Goal: Task Accomplishment & Management: Manage account settings

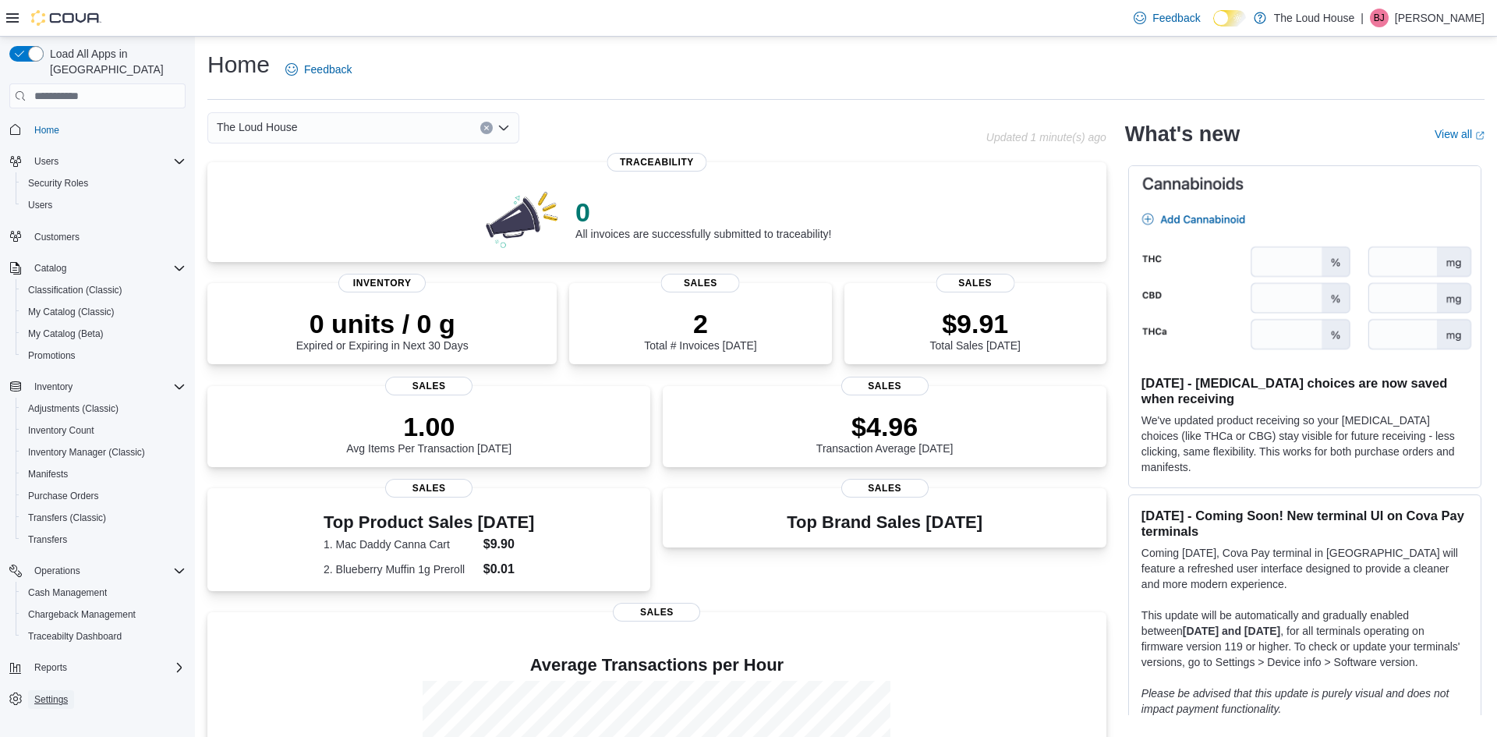
click at [54, 693] on span "Settings" at bounding box center [51, 699] width 34 height 12
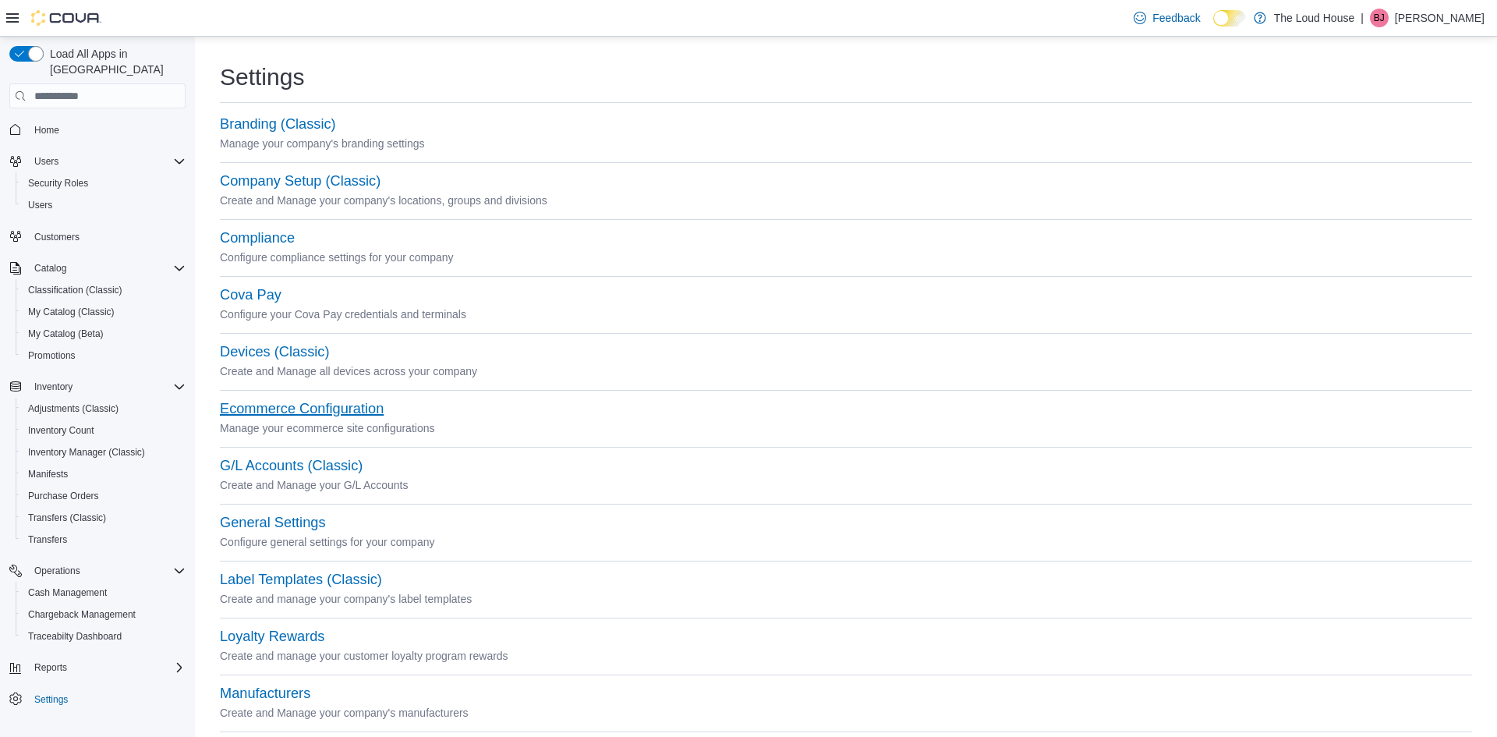
click at [321, 411] on button "Ecommerce Configuration" at bounding box center [302, 409] width 164 height 16
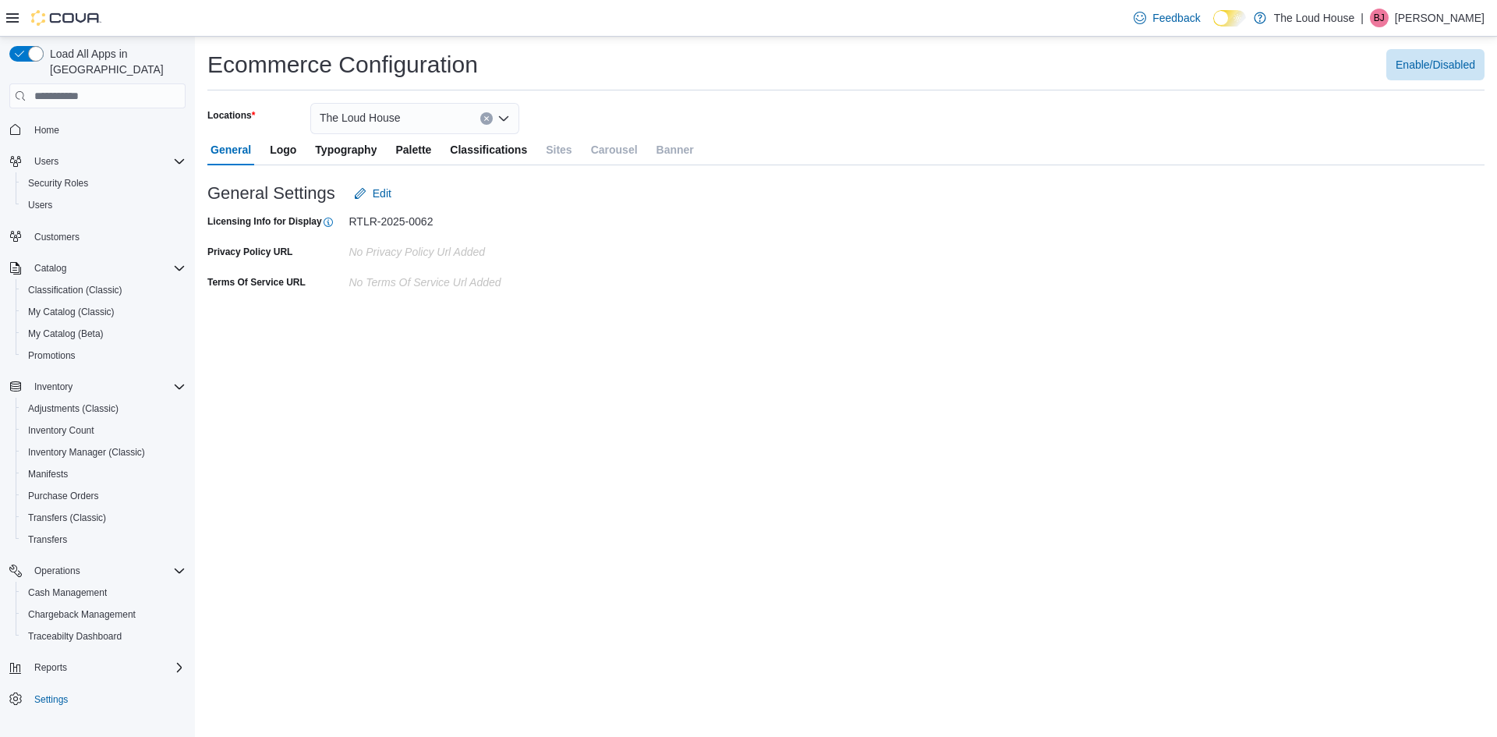
click at [504, 117] on icon "Open list of options" at bounding box center [503, 118] width 12 height 12
click at [427, 165] on span "[STREET_ADDRESS][PERSON_NAME]" at bounding box center [462, 168] width 198 height 16
click at [567, 141] on span "Sites" at bounding box center [559, 149] width 26 height 31
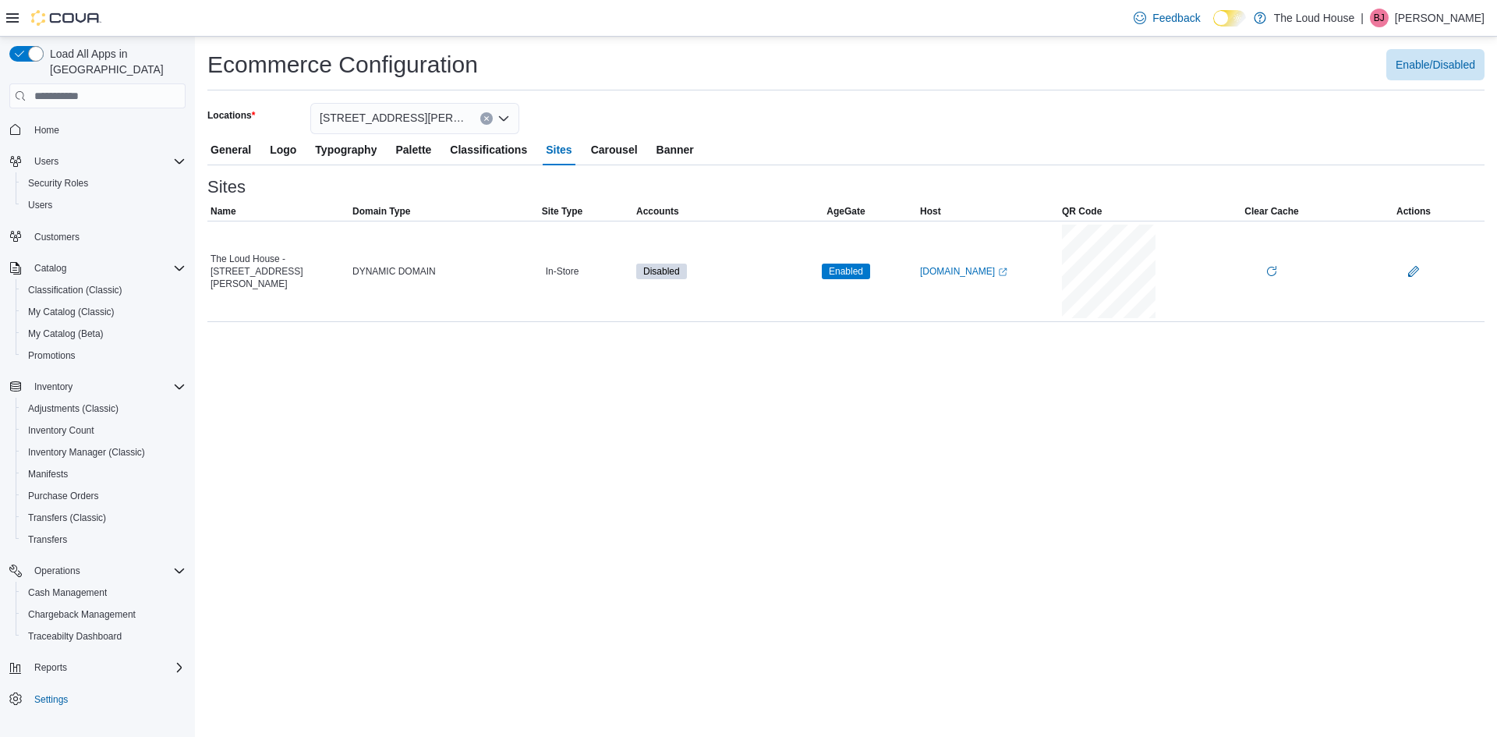
click at [665, 207] on span "Accounts" at bounding box center [657, 211] width 43 height 12
click at [647, 271] on span "Disabled" at bounding box center [661, 271] width 37 height 14
click at [963, 266] on link "[DOMAIN_NAME] (opens in a new tab or window)" at bounding box center [963, 271] width 87 height 12
click at [218, 145] on span "General" at bounding box center [231, 149] width 41 height 31
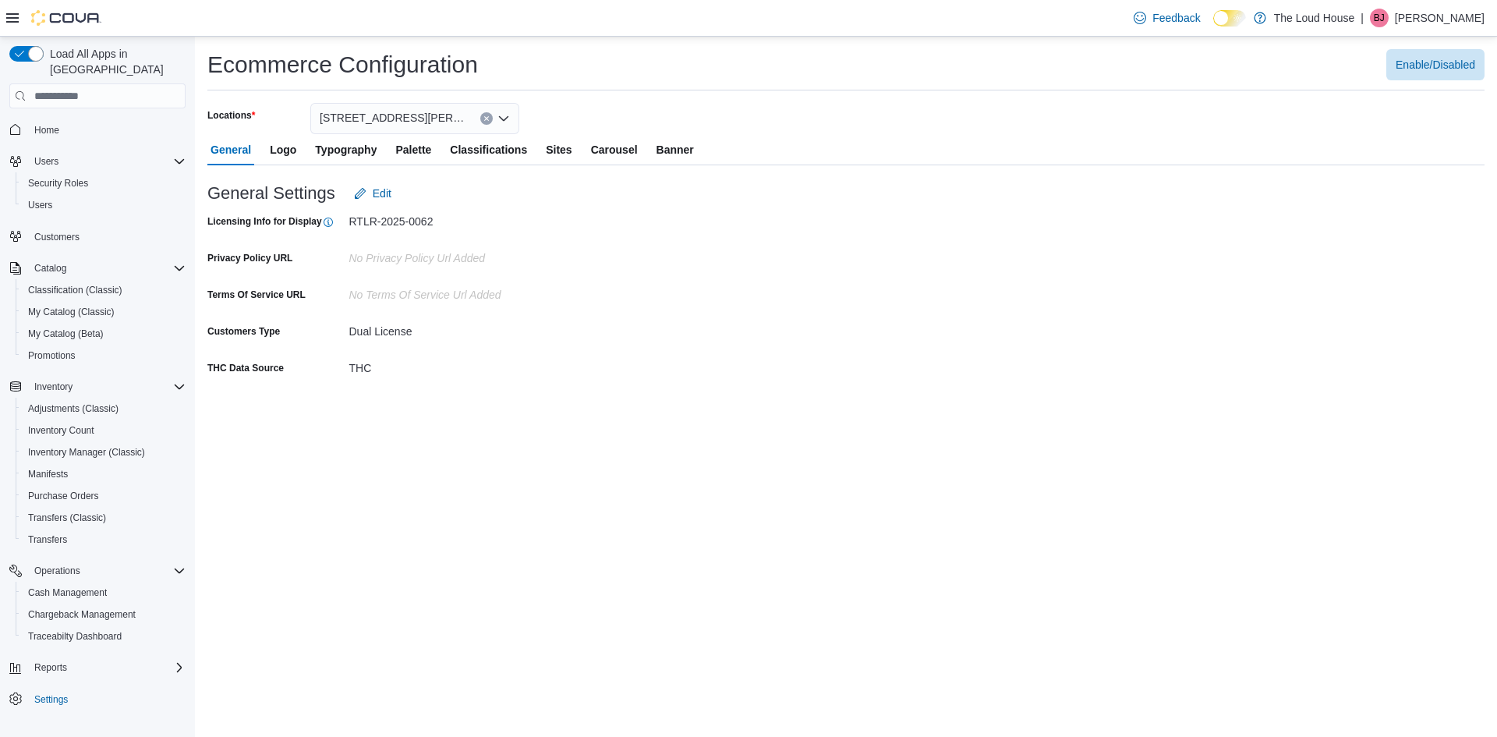
click at [420, 151] on span "Palette" at bounding box center [413, 149] width 36 height 31
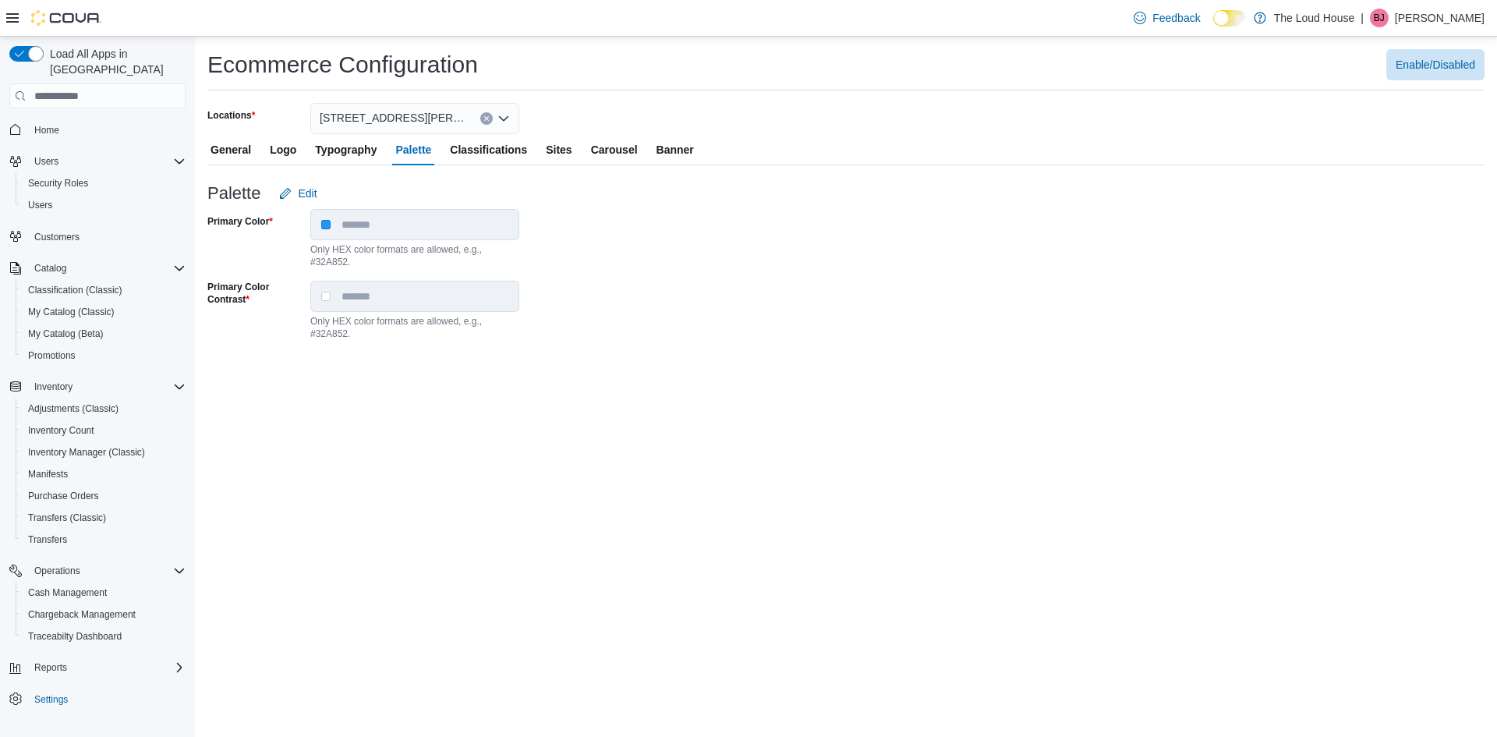
click at [470, 158] on span "Classifications" at bounding box center [488, 149] width 77 height 31
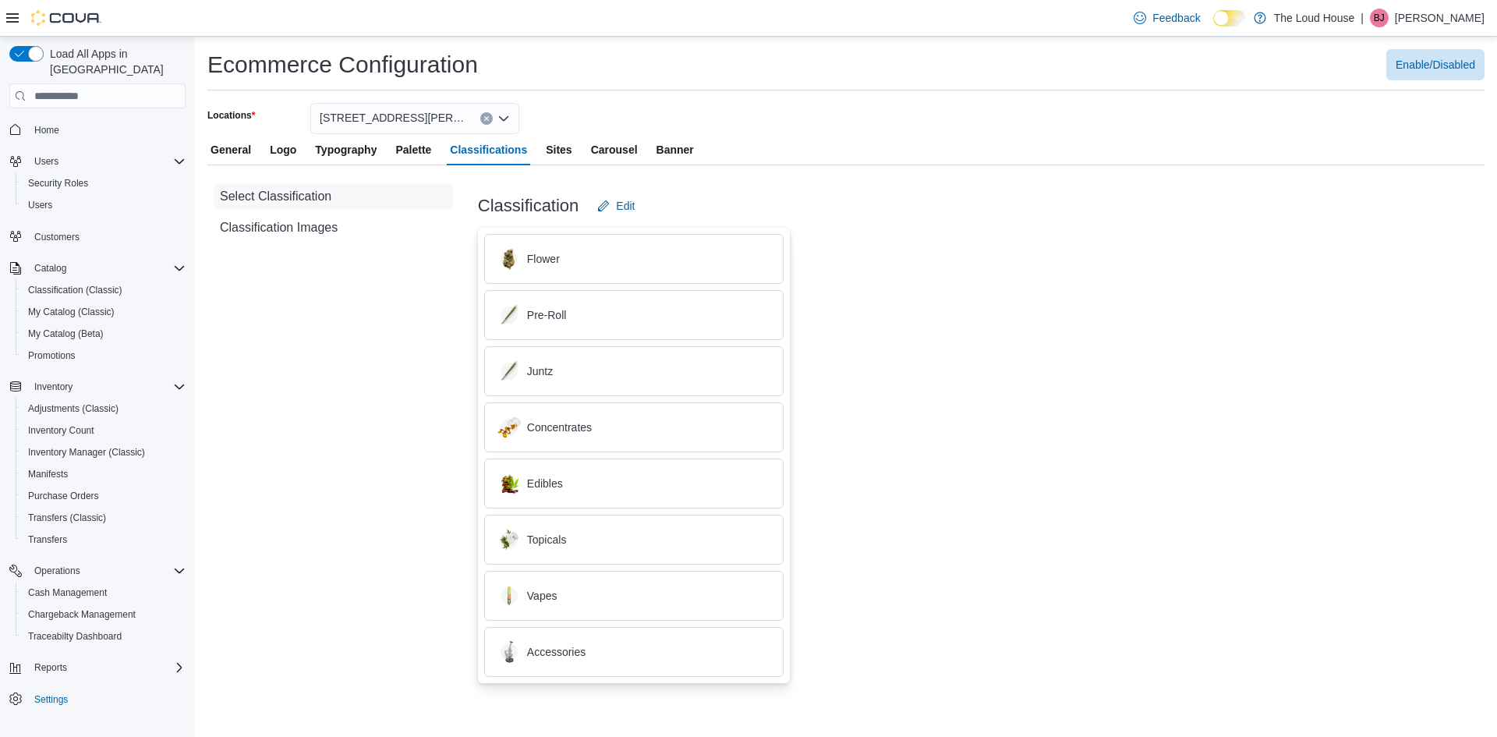
click at [557, 154] on span "Sites" at bounding box center [559, 149] width 26 height 31
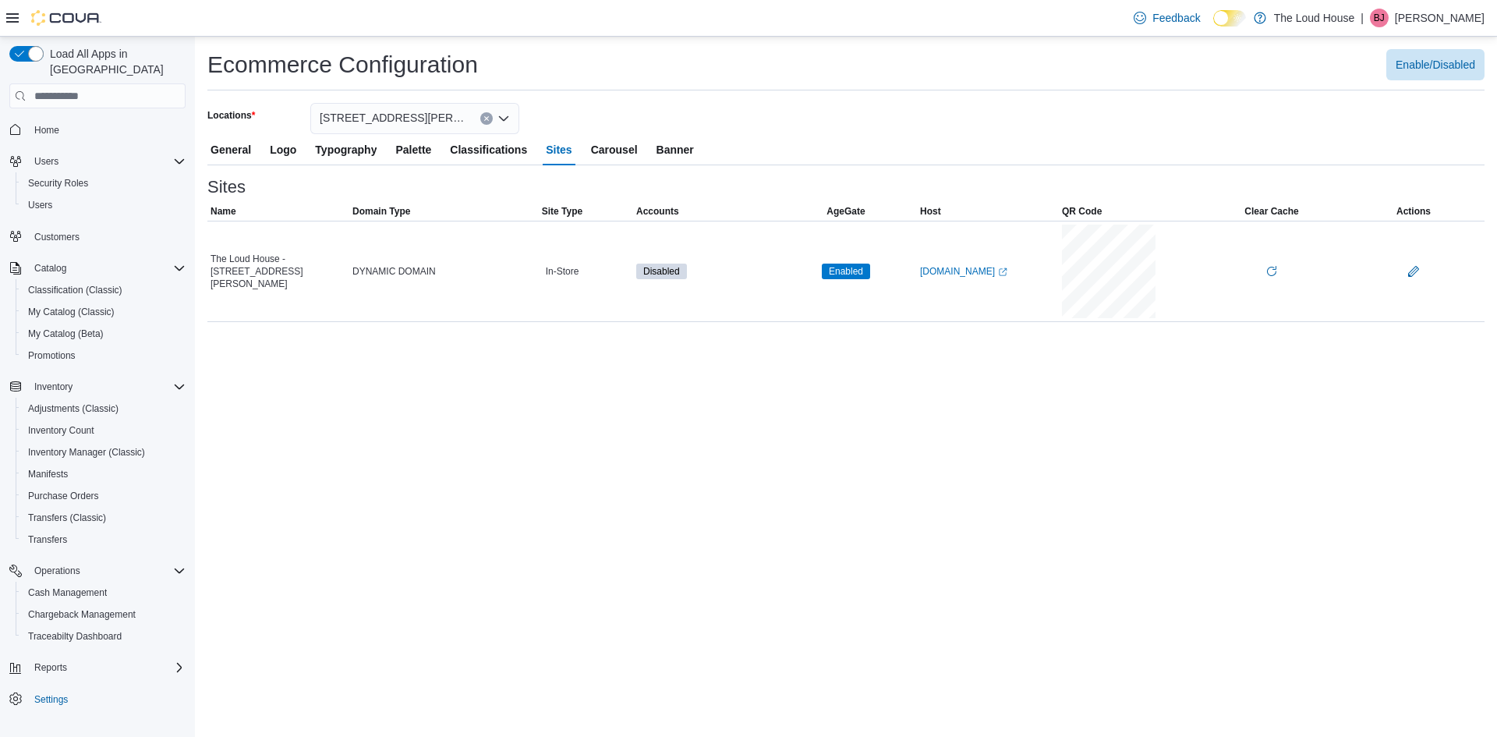
click at [608, 157] on span "Carousel" at bounding box center [614, 149] width 47 height 31
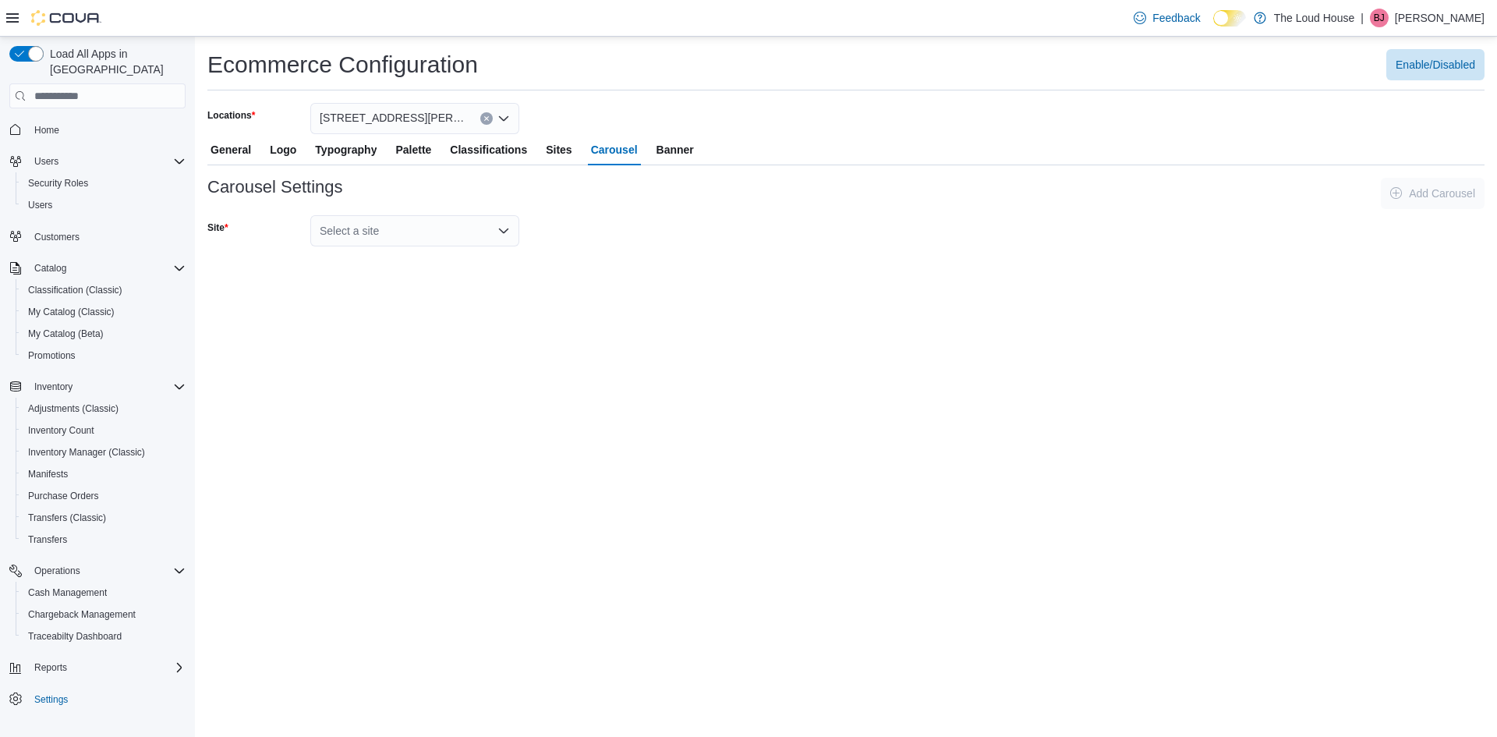
click at [505, 228] on icon "Open list of options" at bounding box center [503, 231] width 12 height 12
click at [398, 265] on button "The Loud House - [STREET_ADDRESS][PERSON_NAME]" at bounding box center [414, 257] width 209 height 23
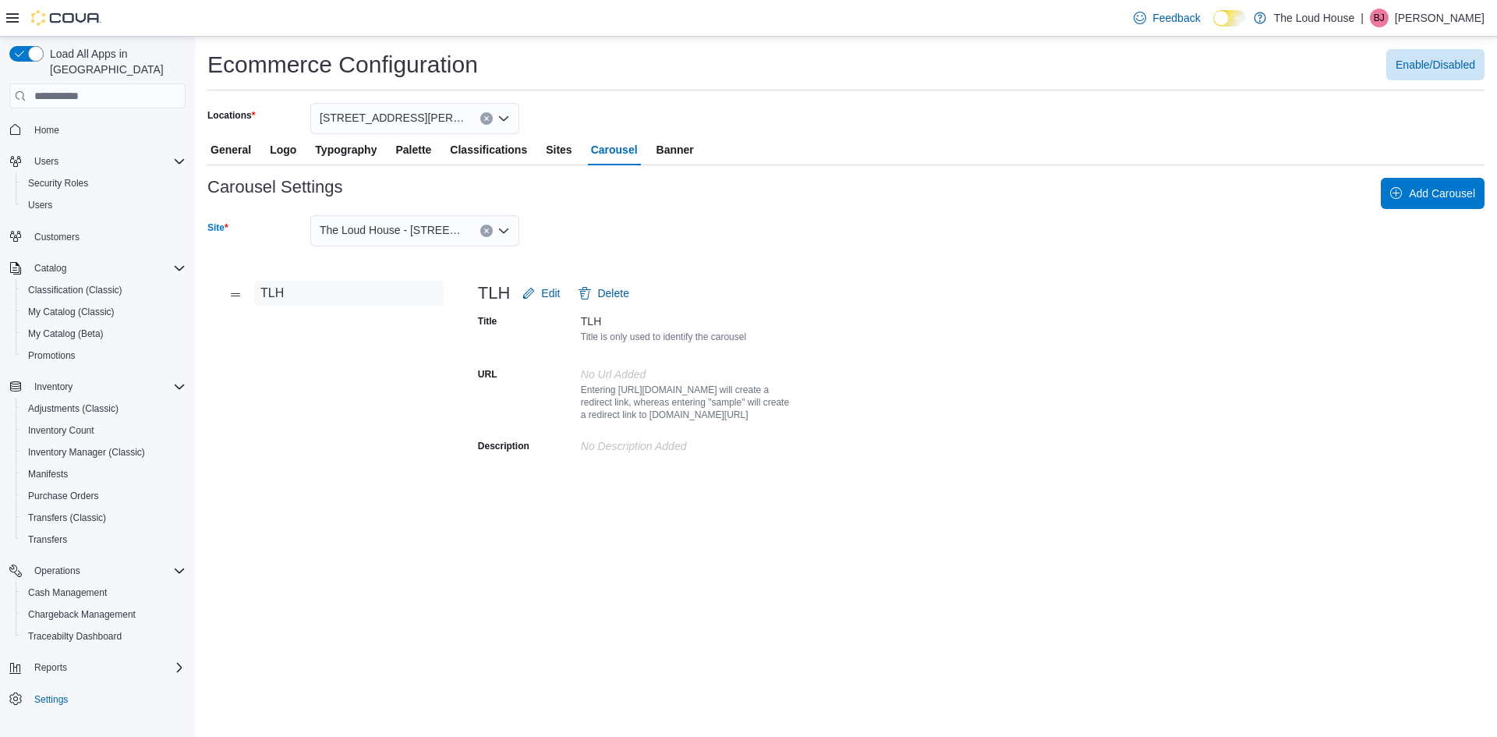
click at [375, 364] on div "TLH" at bounding box center [333, 367] width 252 height 205
click at [290, 299] on button "TLH" at bounding box center [348, 293] width 189 height 25
click at [235, 296] on icon "Drag Handle" at bounding box center [235, 294] width 12 height 12
click at [684, 143] on span "Banner" at bounding box center [675, 149] width 37 height 31
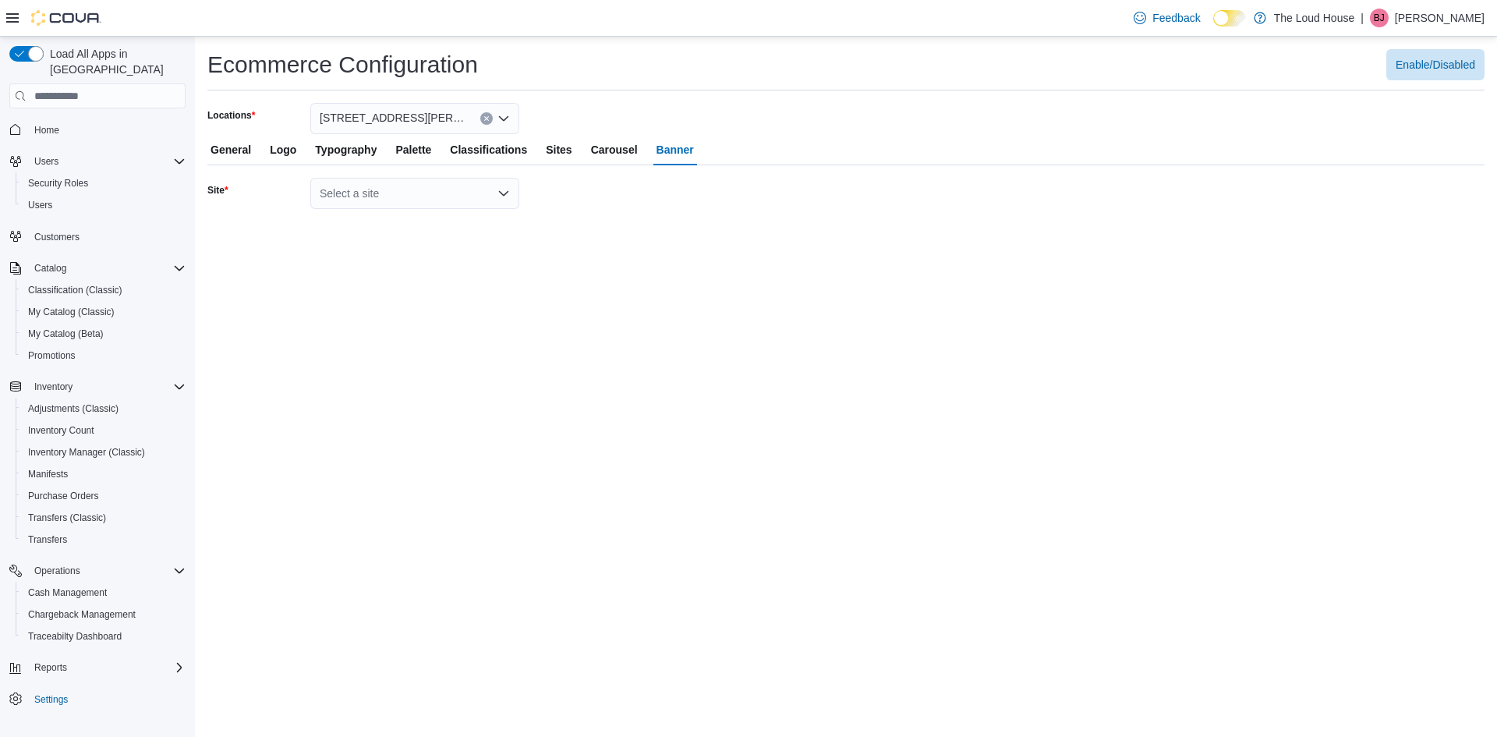
click at [684, 143] on span "Banner" at bounding box center [675, 149] width 37 height 31
click at [628, 153] on span "Carousel" at bounding box center [614, 149] width 47 height 31
click at [674, 158] on span "Banner" at bounding box center [675, 149] width 37 height 31
click at [500, 186] on div "Select a site" at bounding box center [414, 193] width 209 height 31
click at [444, 223] on span "The Loud House - [STREET_ADDRESS][PERSON_NAME]" at bounding box center [424, 220] width 172 height 16
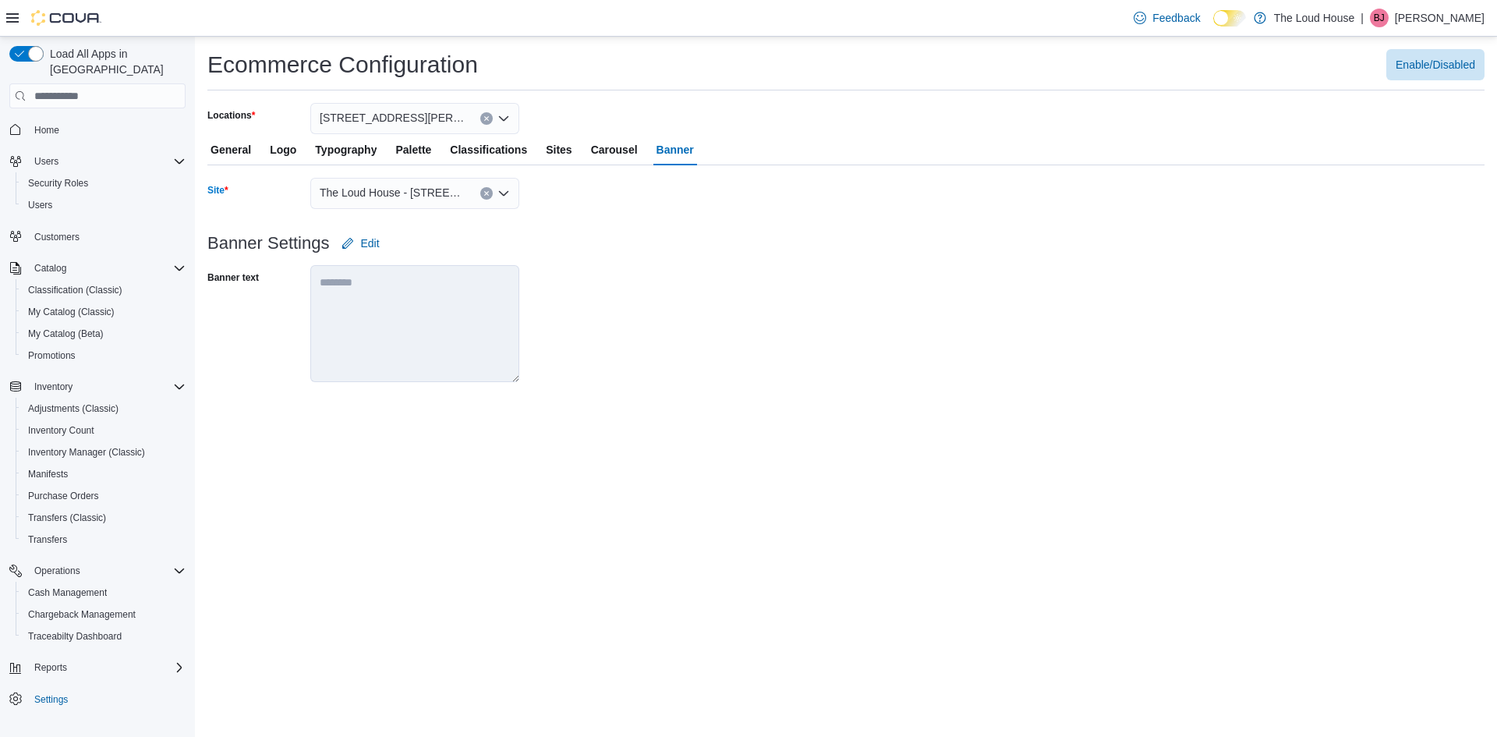
type textarea "**********"
click at [444, 223] on div "**********" at bounding box center [845, 287] width 1277 height 219
click at [363, 253] on span "Edit" at bounding box center [360, 243] width 37 height 31
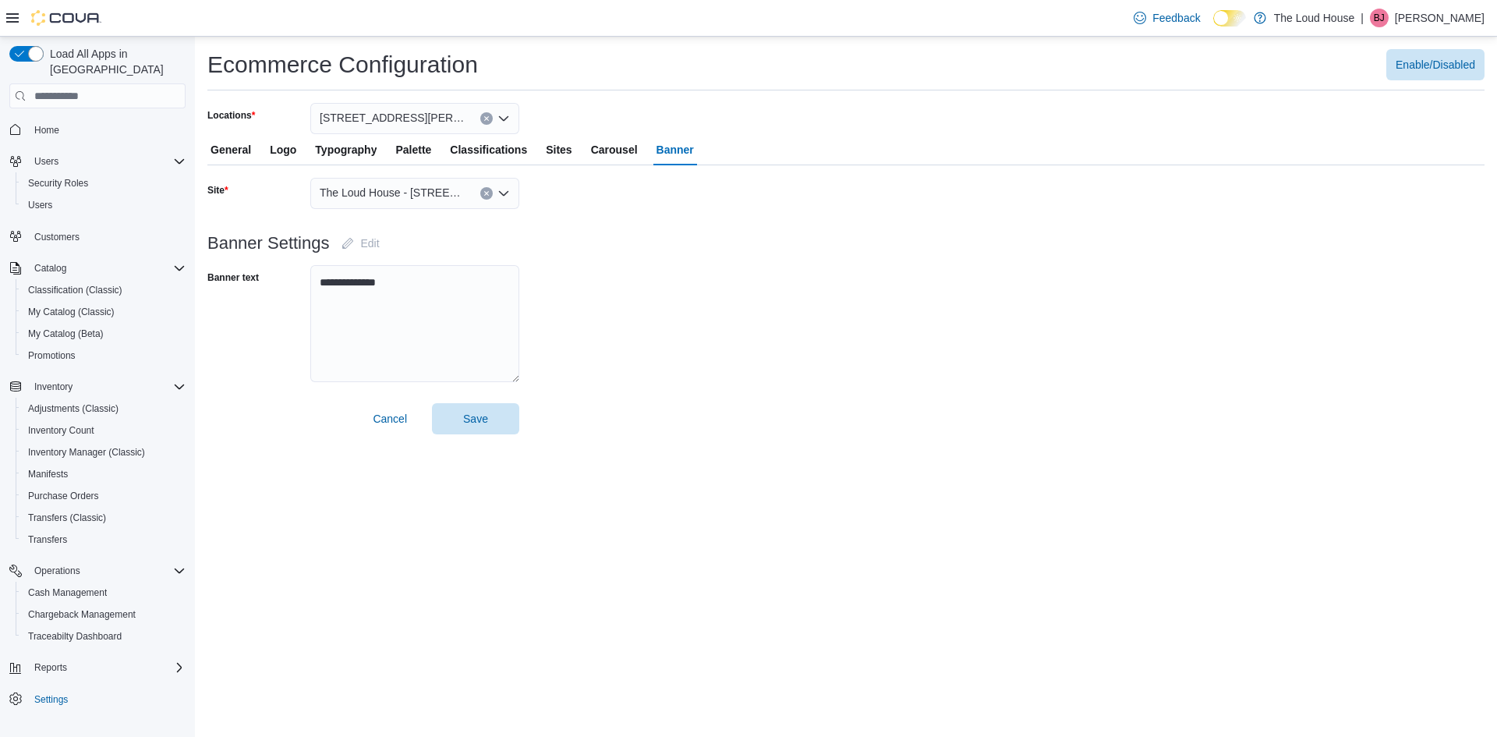
click at [396, 441] on div "**********" at bounding box center [846, 242] width 1302 height 410
click at [392, 416] on span "Cancel" at bounding box center [390, 419] width 34 height 16
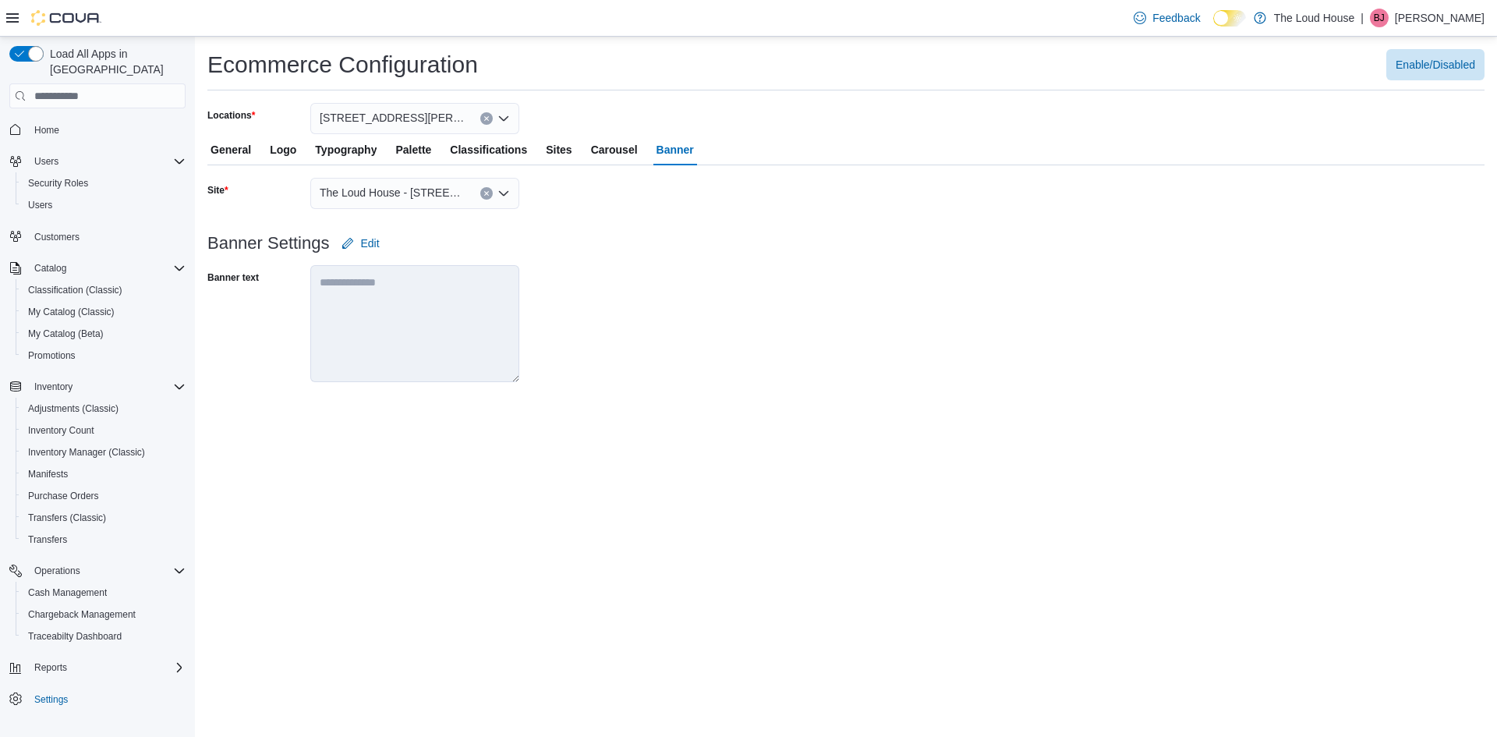
click at [572, 152] on span "Sites" at bounding box center [559, 149] width 26 height 31
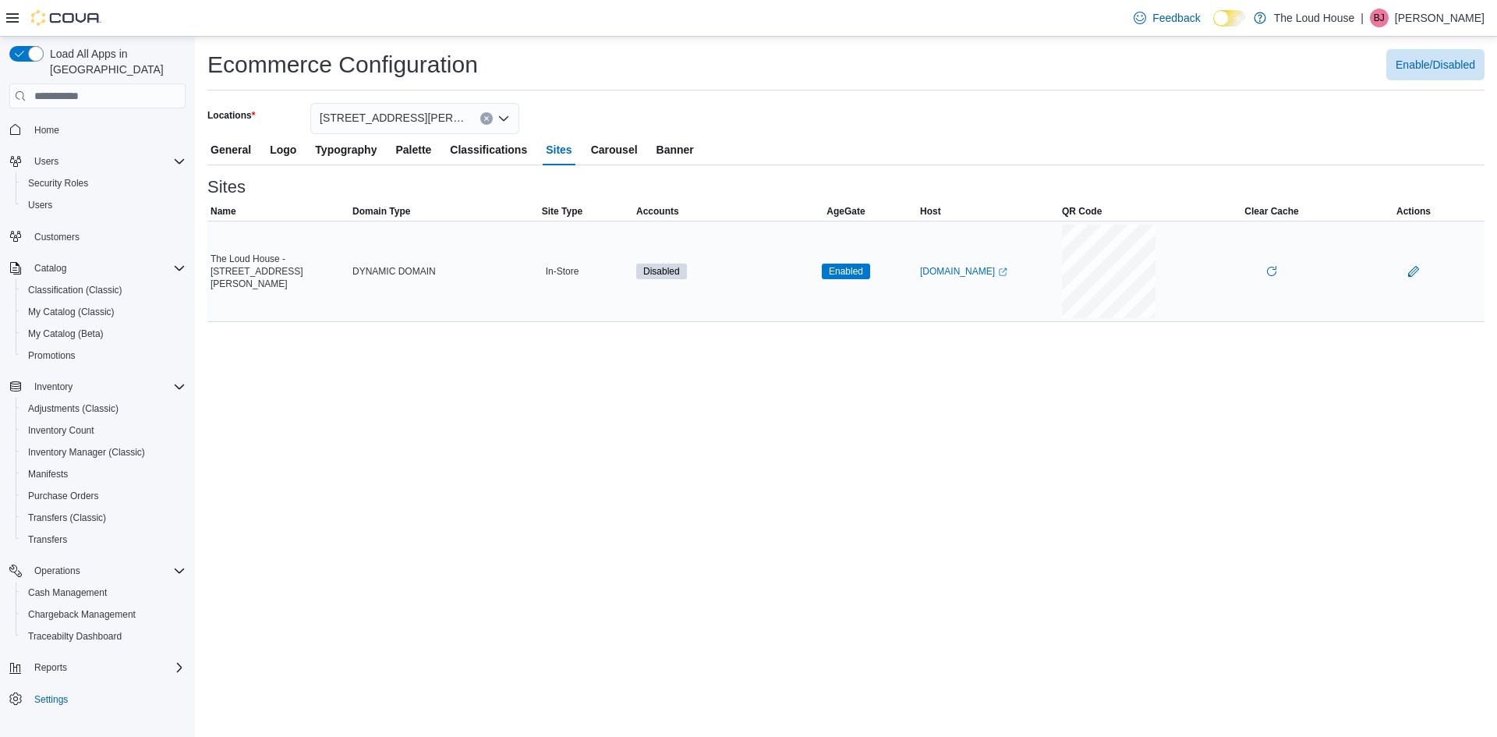
click at [650, 268] on span "Disabled" at bounding box center [661, 271] width 37 height 14
click at [254, 150] on button "General" at bounding box center [230, 149] width 47 height 31
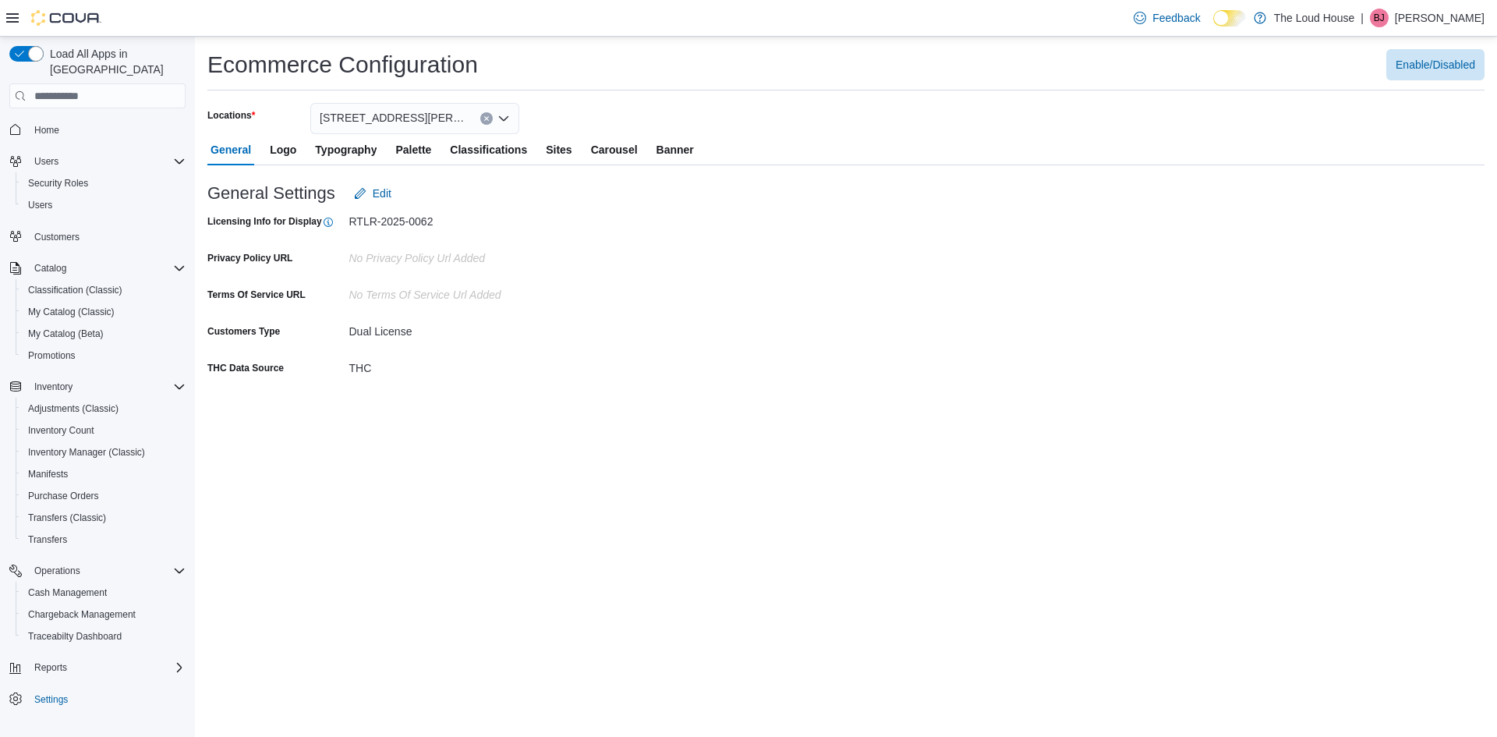
click at [520, 149] on span "Classifications" at bounding box center [488, 149] width 77 height 31
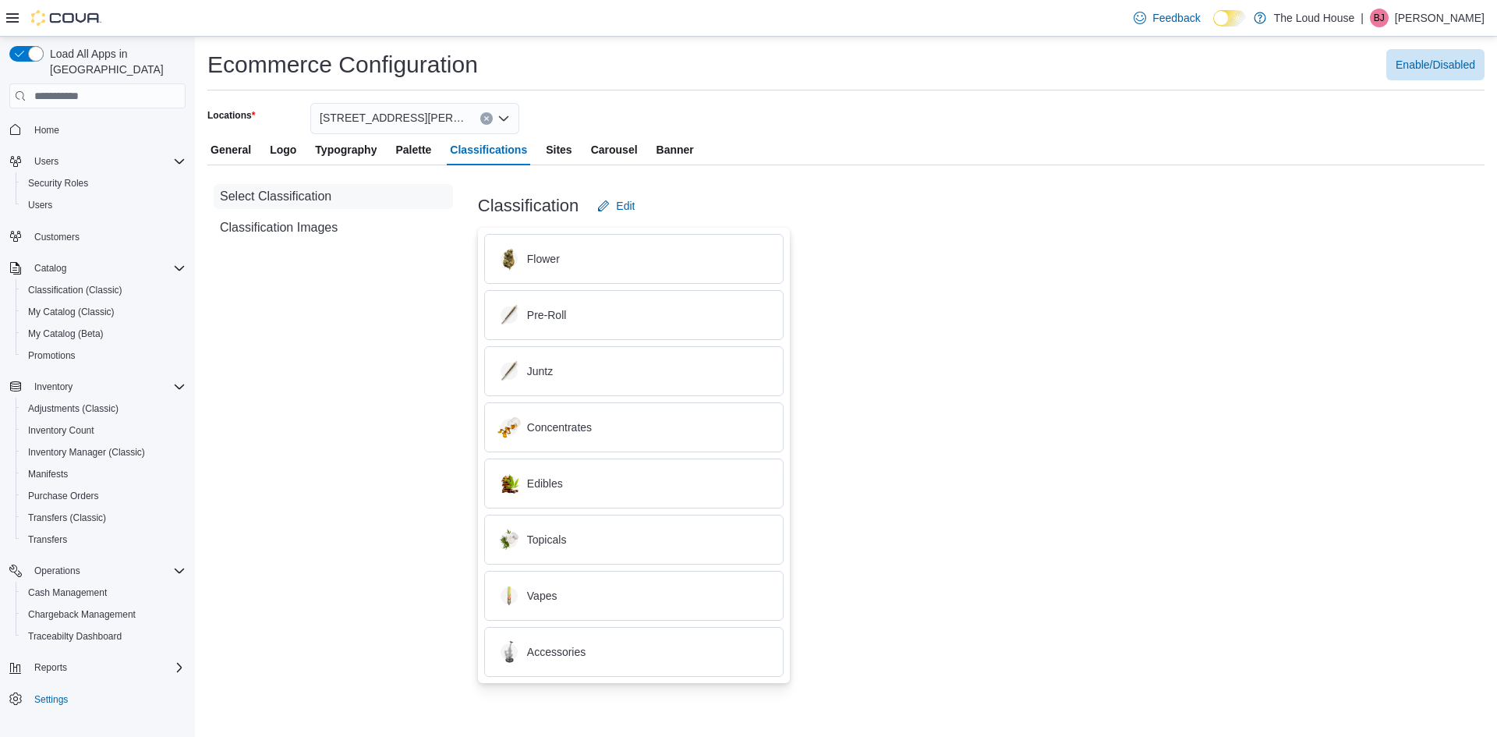
click at [531, 244] on div "Flower" at bounding box center [633, 259] width 299 height 50
click at [533, 254] on div "Flower" at bounding box center [633, 258] width 273 height 23
click at [617, 214] on span "Edit" at bounding box center [615, 205] width 37 height 31
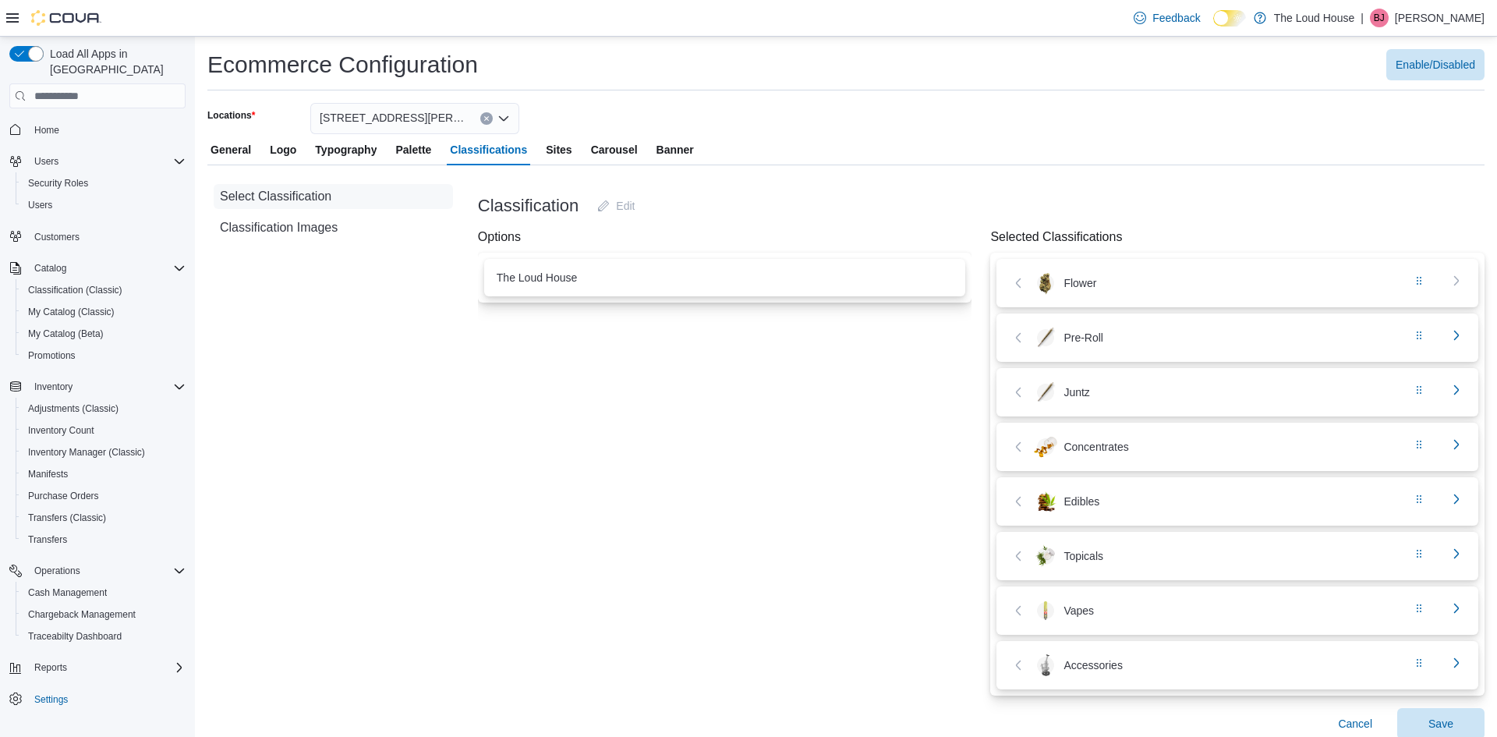
scroll to position [15, 0]
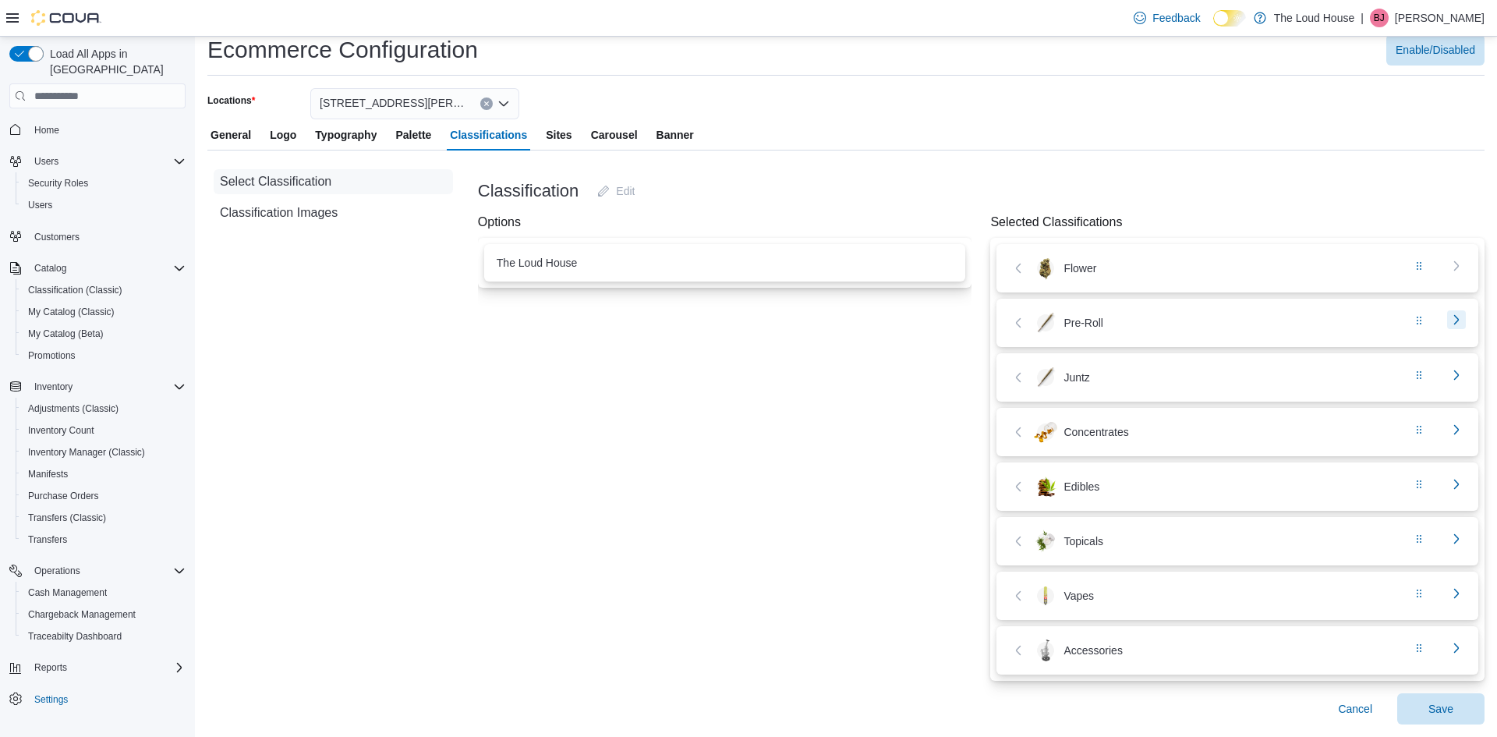
click at [1455, 326] on button "button" at bounding box center [1456, 319] width 19 height 19
click at [1063, 313] on button "button" at bounding box center [1065, 322] width 19 height 19
click at [1415, 536] on button "button" at bounding box center [1419, 538] width 19 height 19
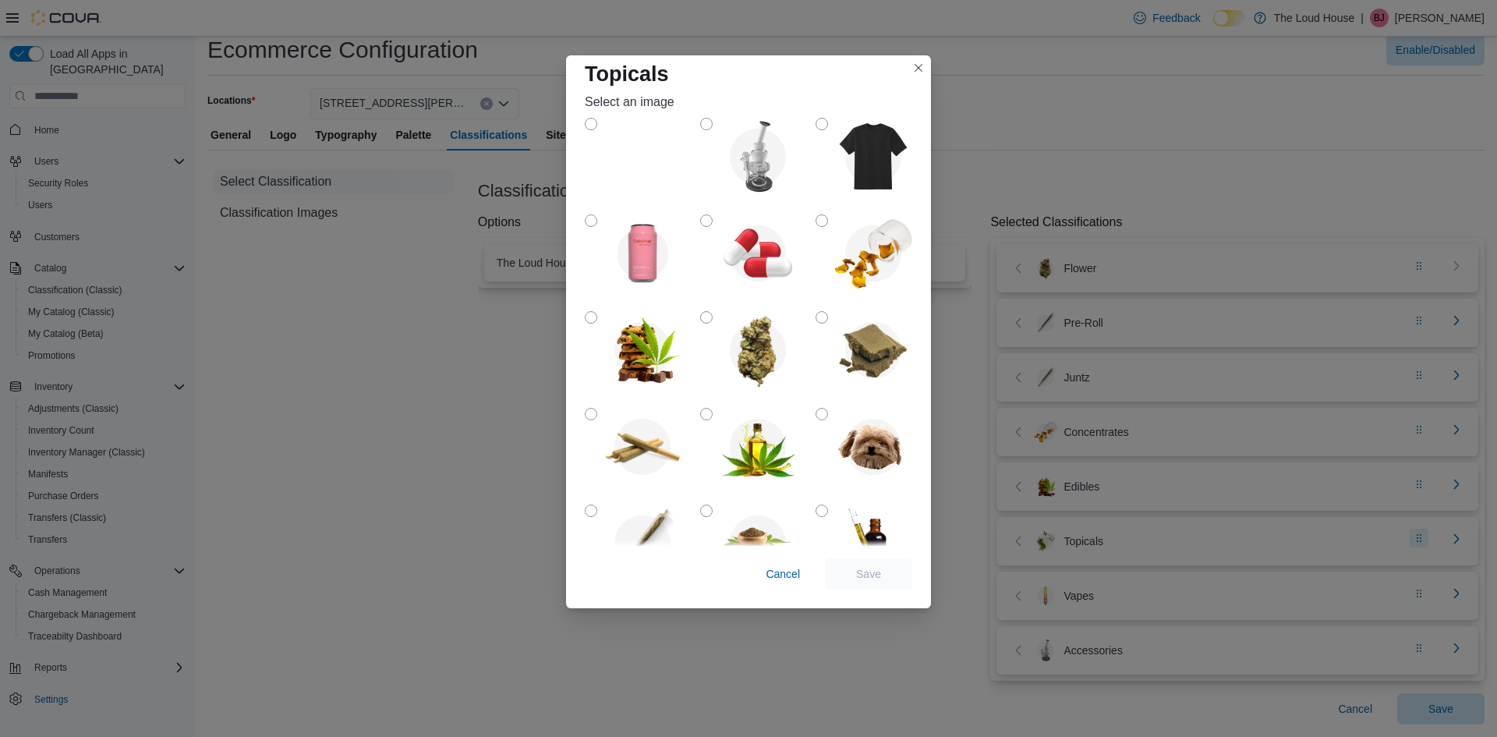
click at [1415, 536] on div "Topicals Select an image Cancel Save" at bounding box center [748, 368] width 1497 height 737
click at [781, 572] on span "Cancel" at bounding box center [783, 574] width 34 height 16
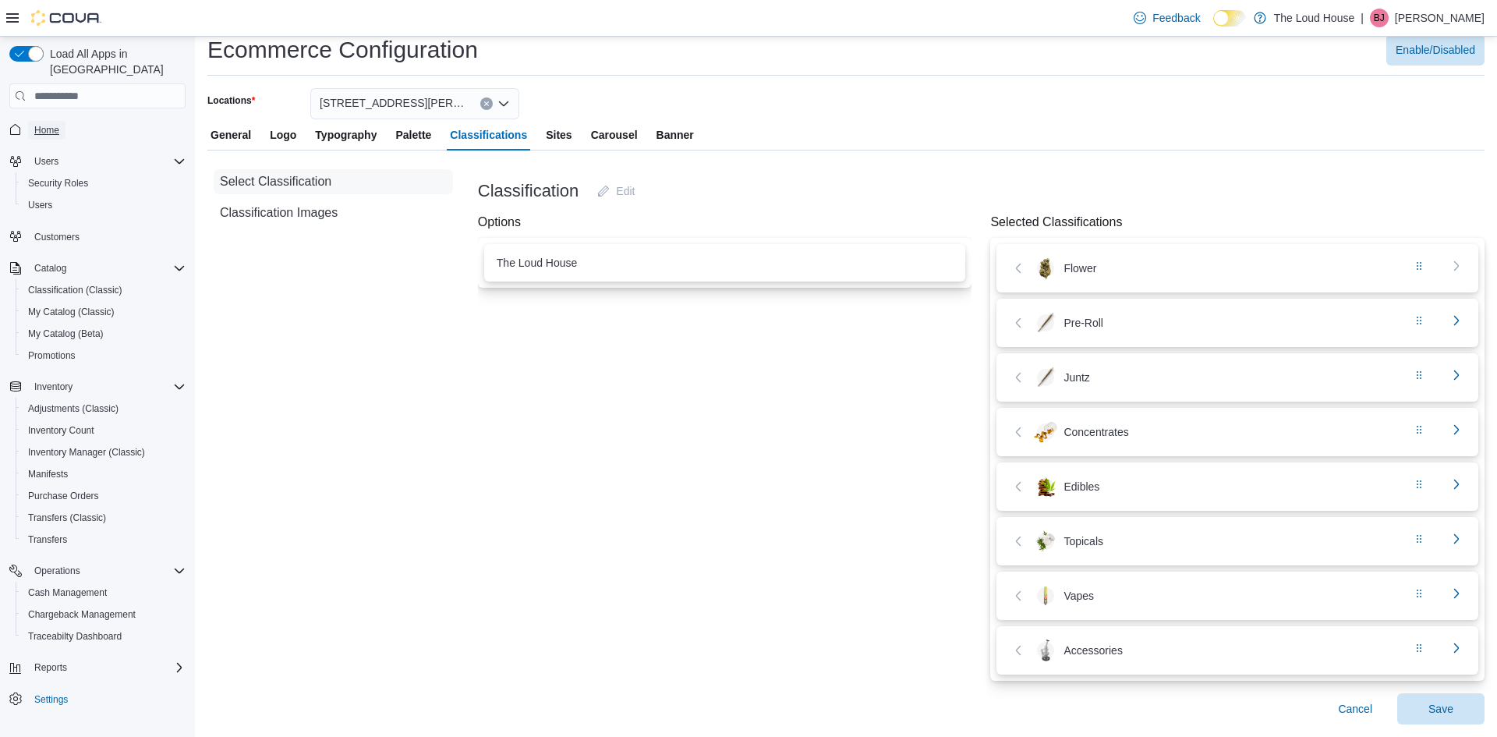
click at [57, 124] on span "Home" at bounding box center [46, 130] width 25 height 12
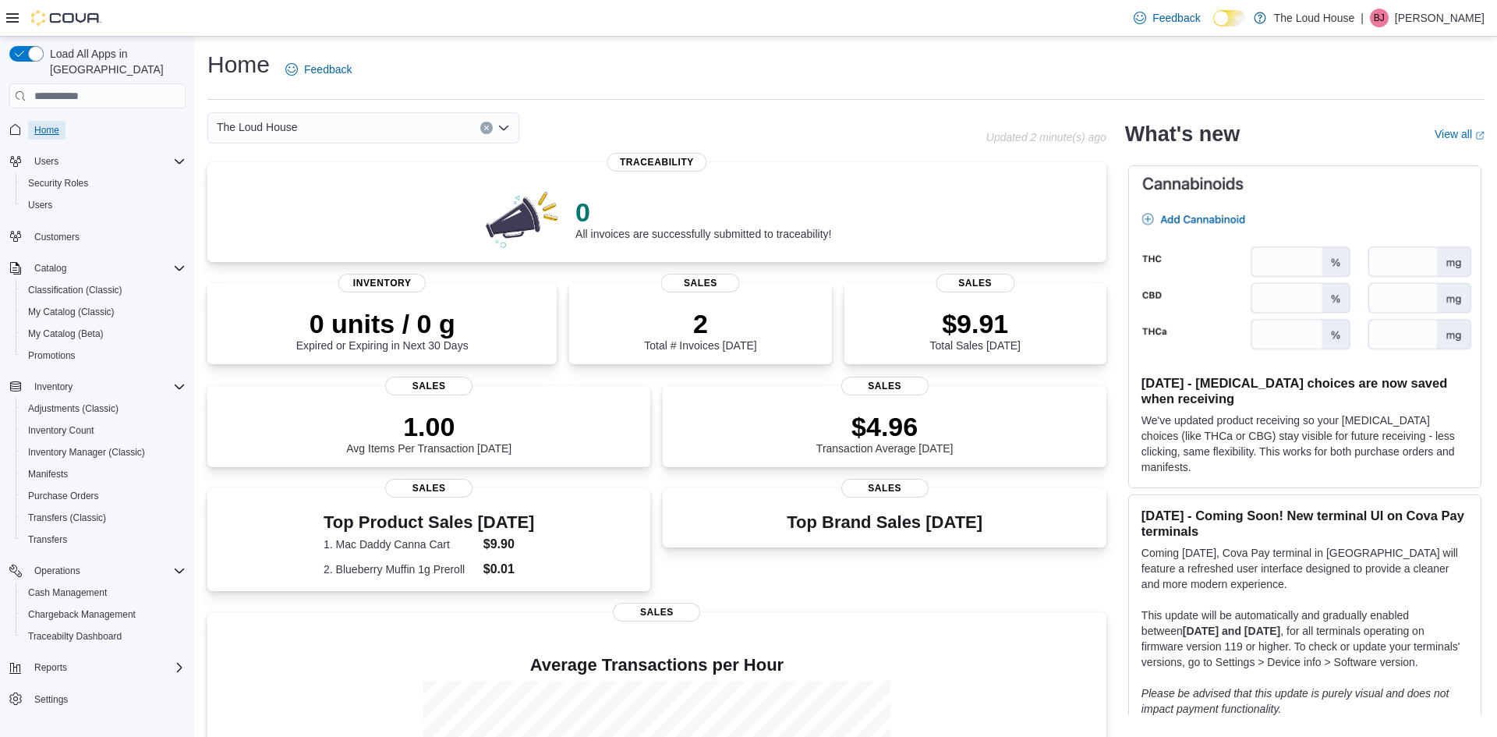
click at [46, 124] on span "Home" at bounding box center [46, 130] width 25 height 12
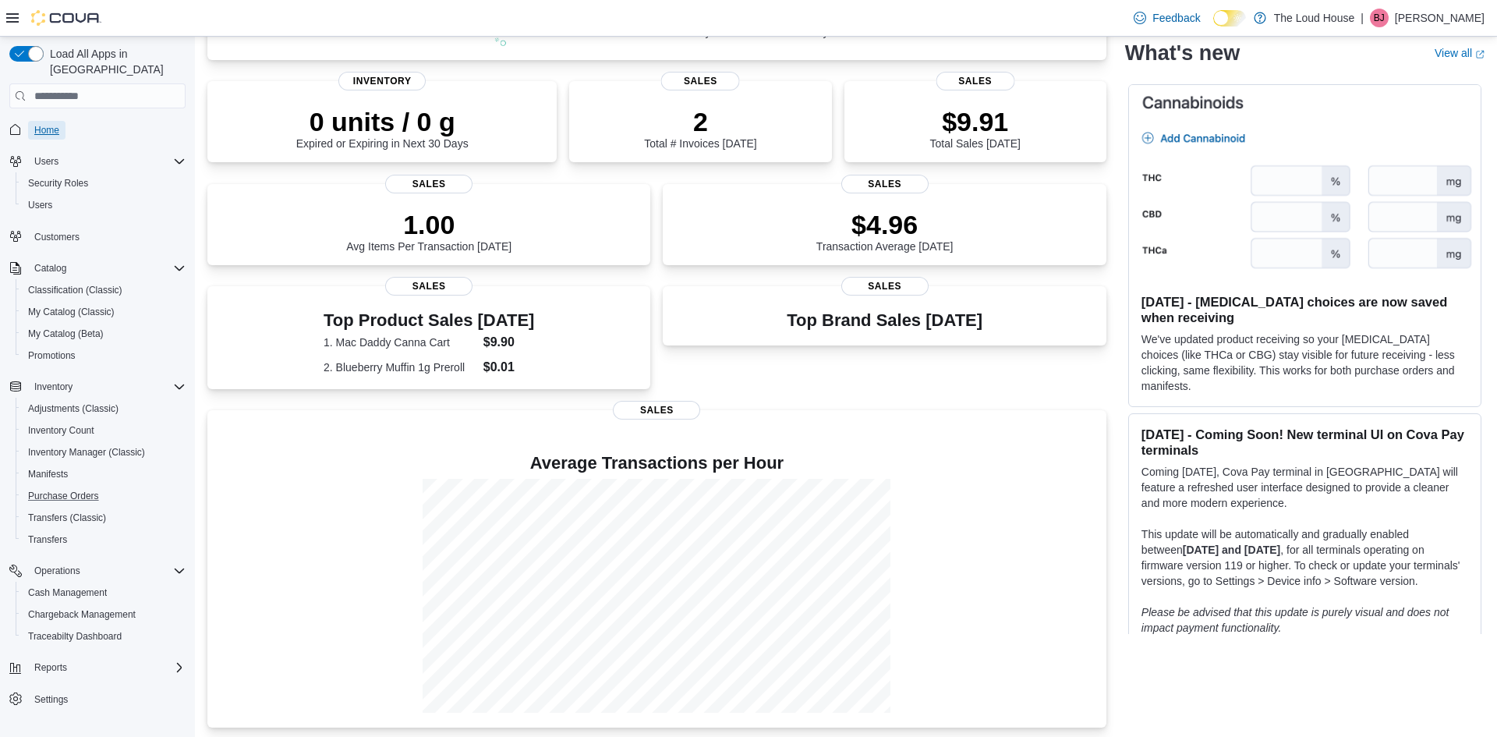
scroll to position [205, 0]
click at [54, 693] on span "Settings" at bounding box center [51, 699] width 34 height 12
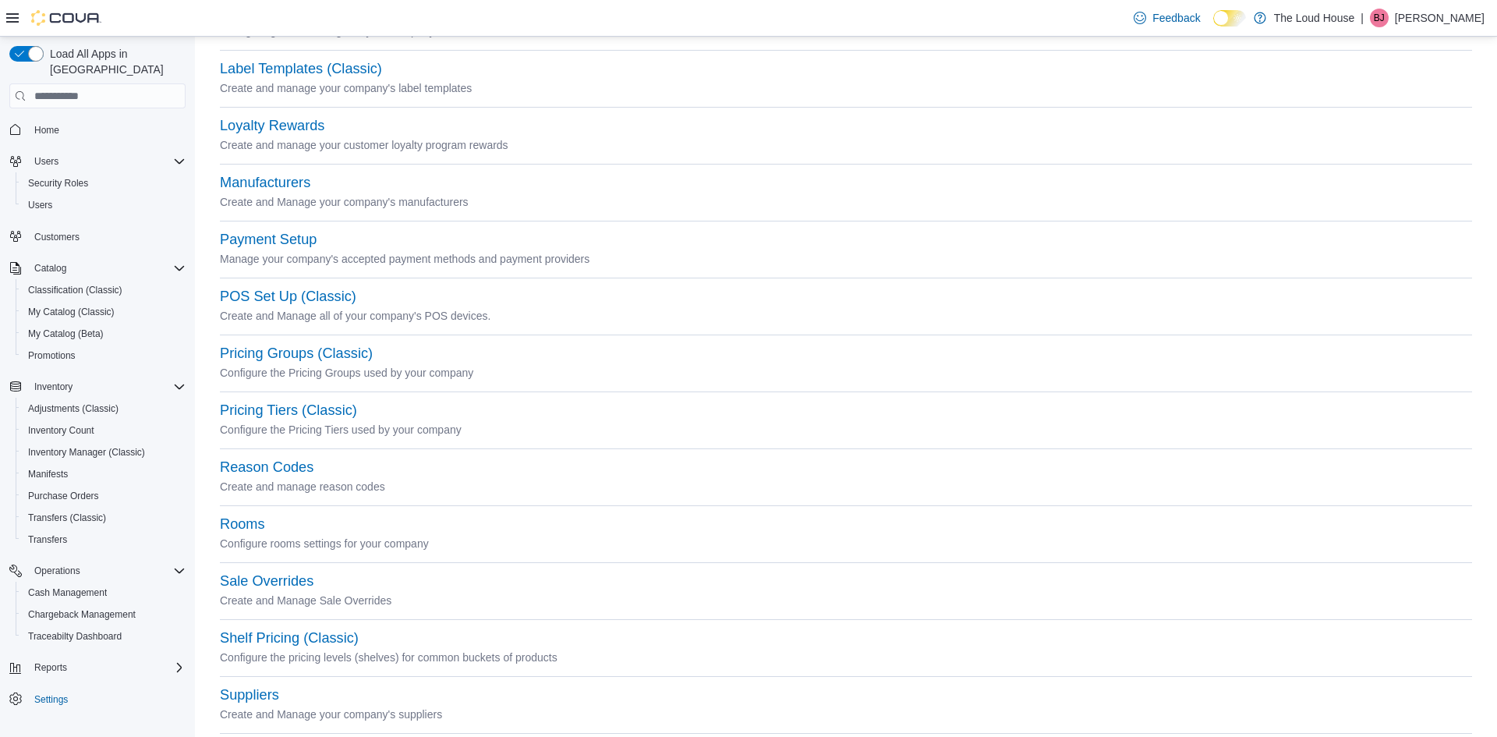
scroll to position [656, 0]
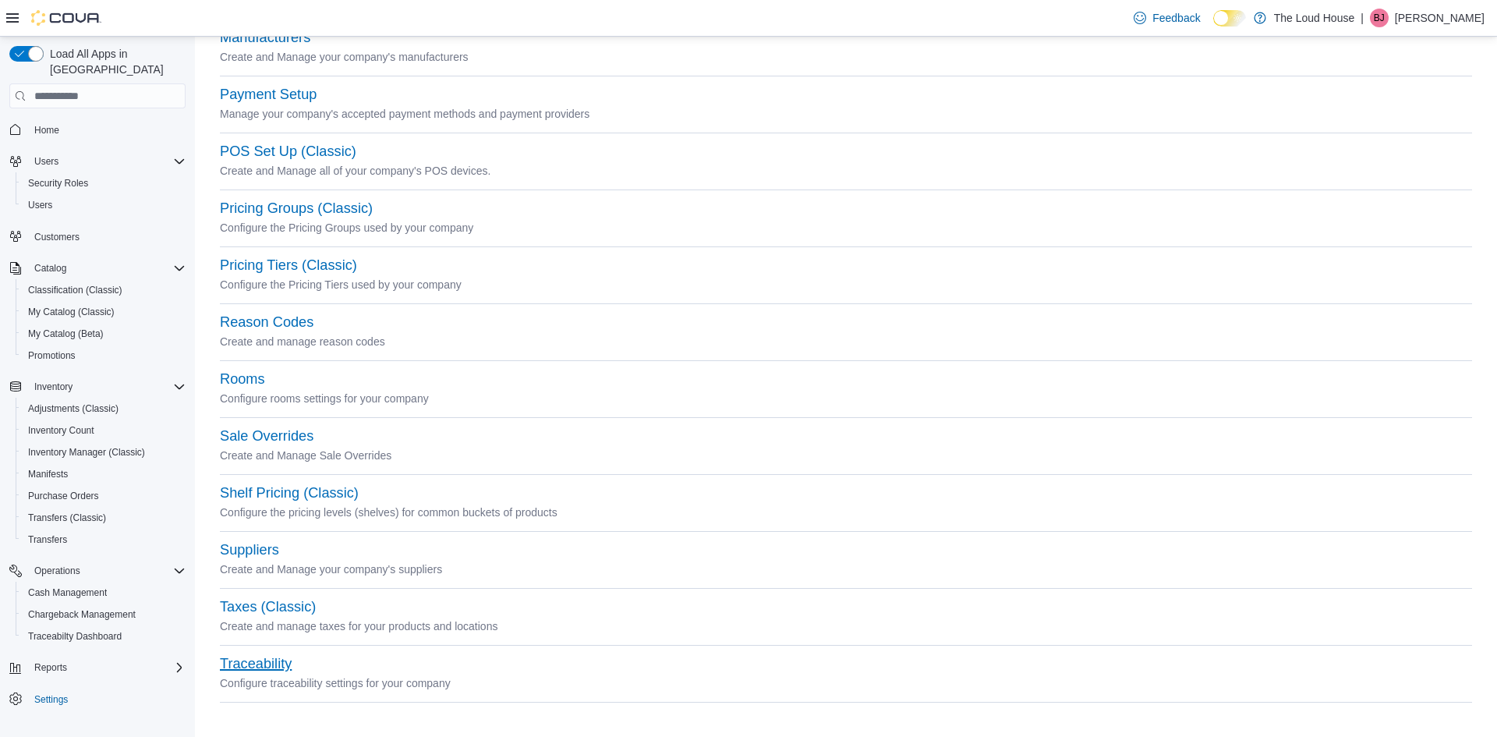
click at [251, 662] on button "Traceability" at bounding box center [256, 664] width 72 height 16
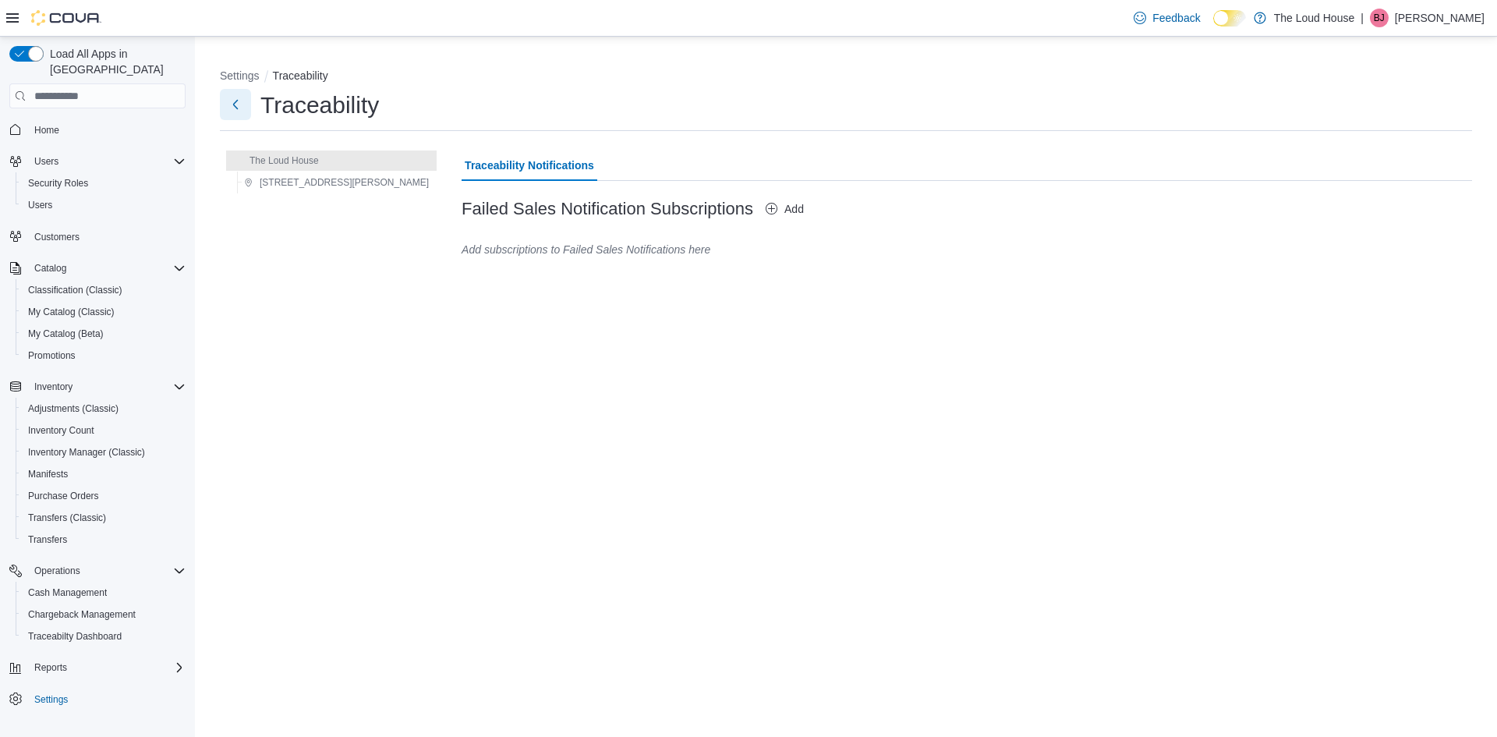
click at [237, 100] on button "Next" at bounding box center [235, 104] width 31 height 31
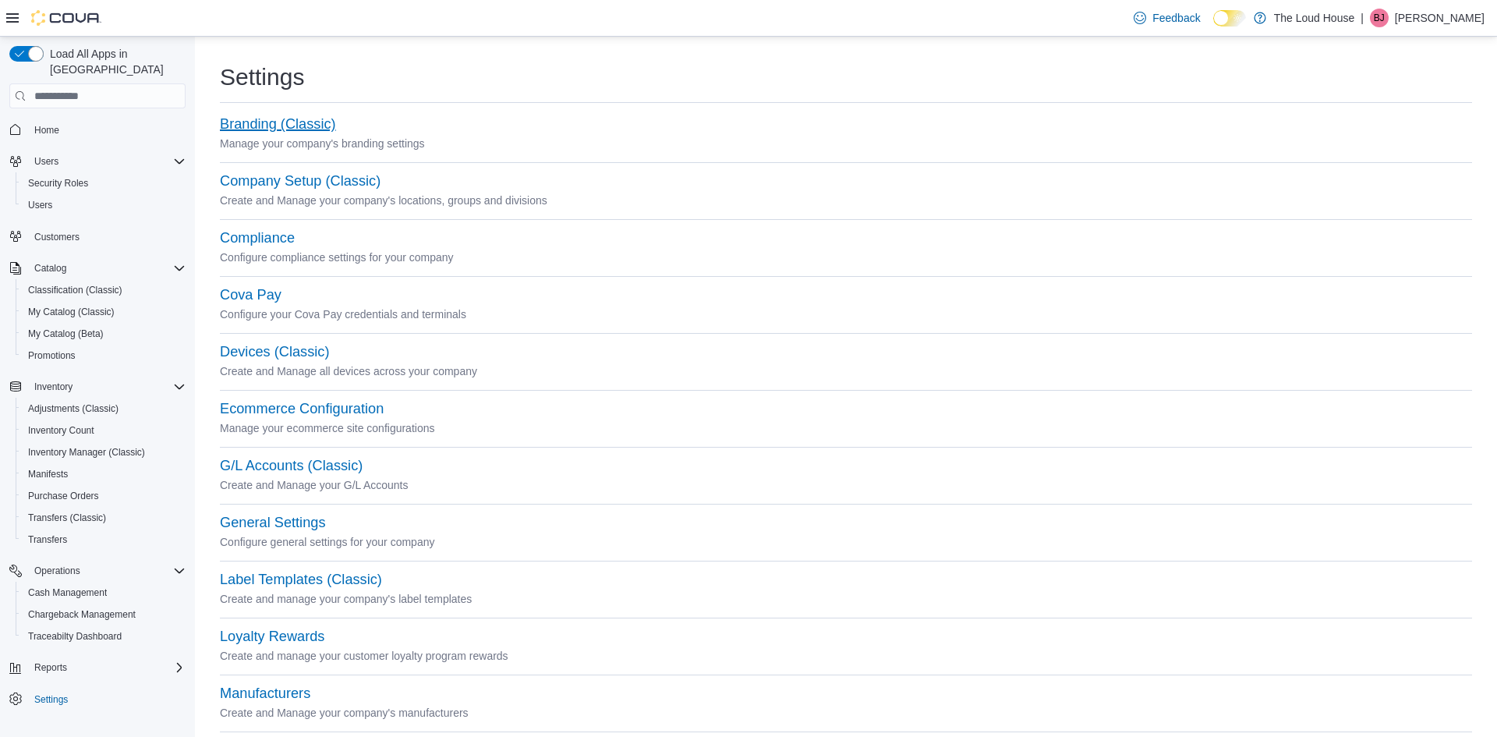
click at [253, 129] on button "Branding (Classic)" at bounding box center [278, 124] width 116 height 16
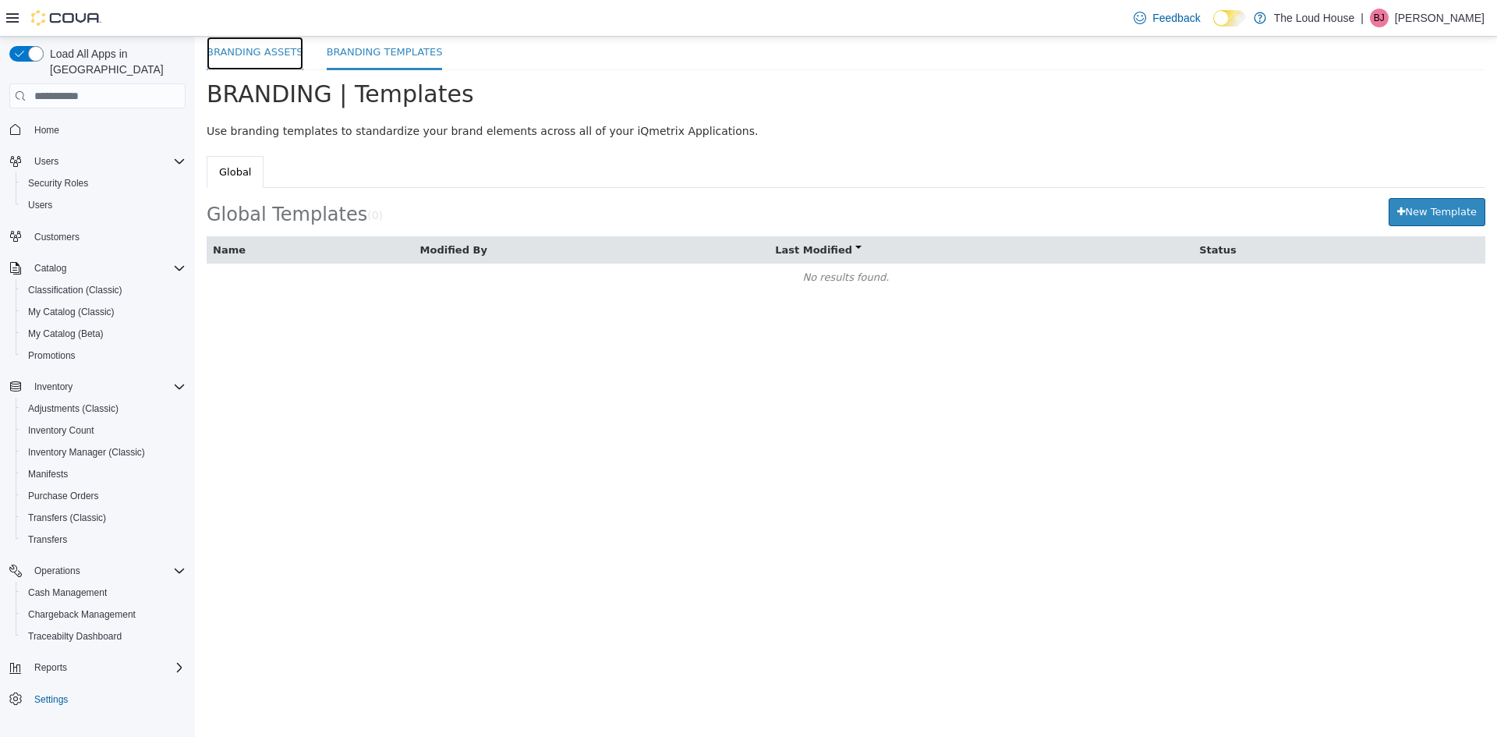
click at [302, 41] on link "Branding Assets" at bounding box center [255, 54] width 97 height 34
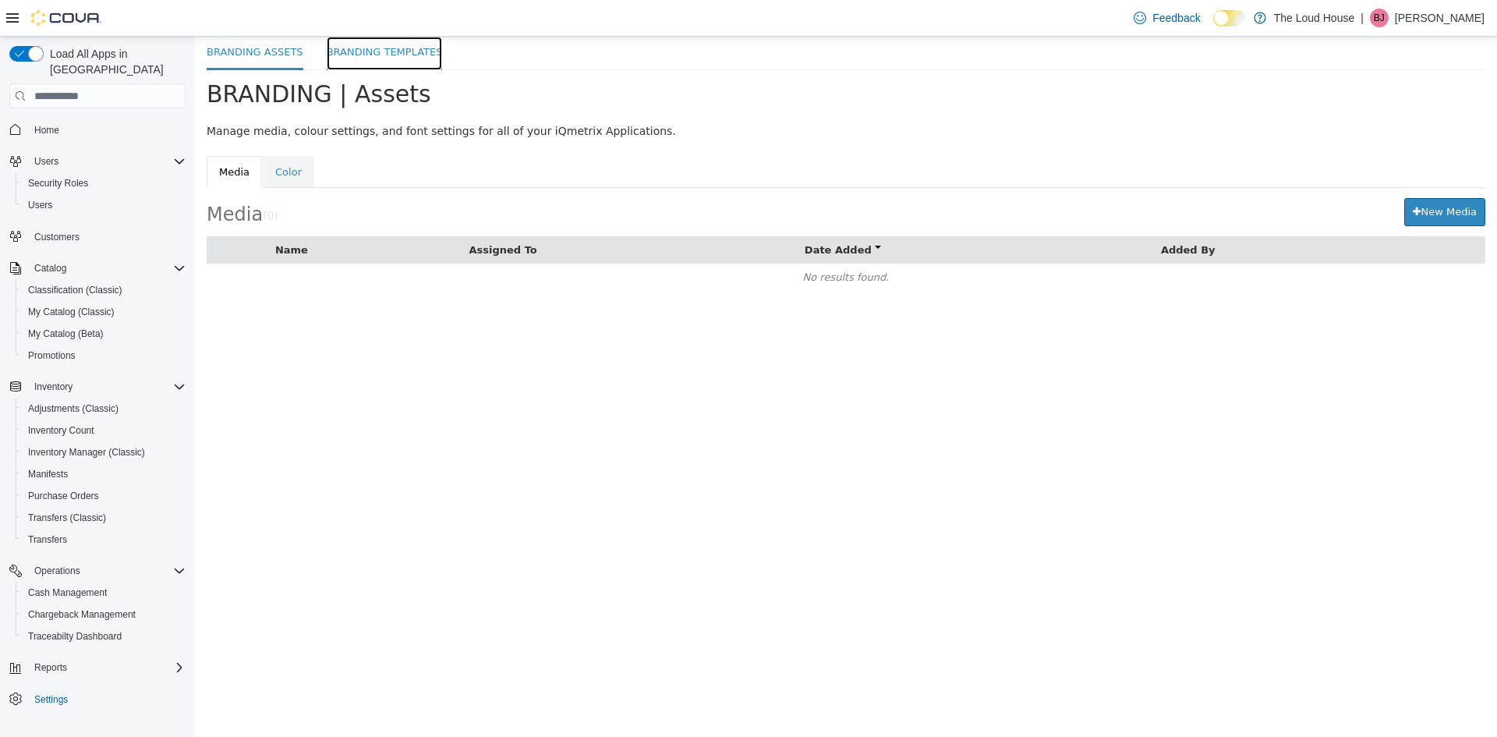
click at [344, 48] on link "Branding Templates" at bounding box center [385, 54] width 116 height 34
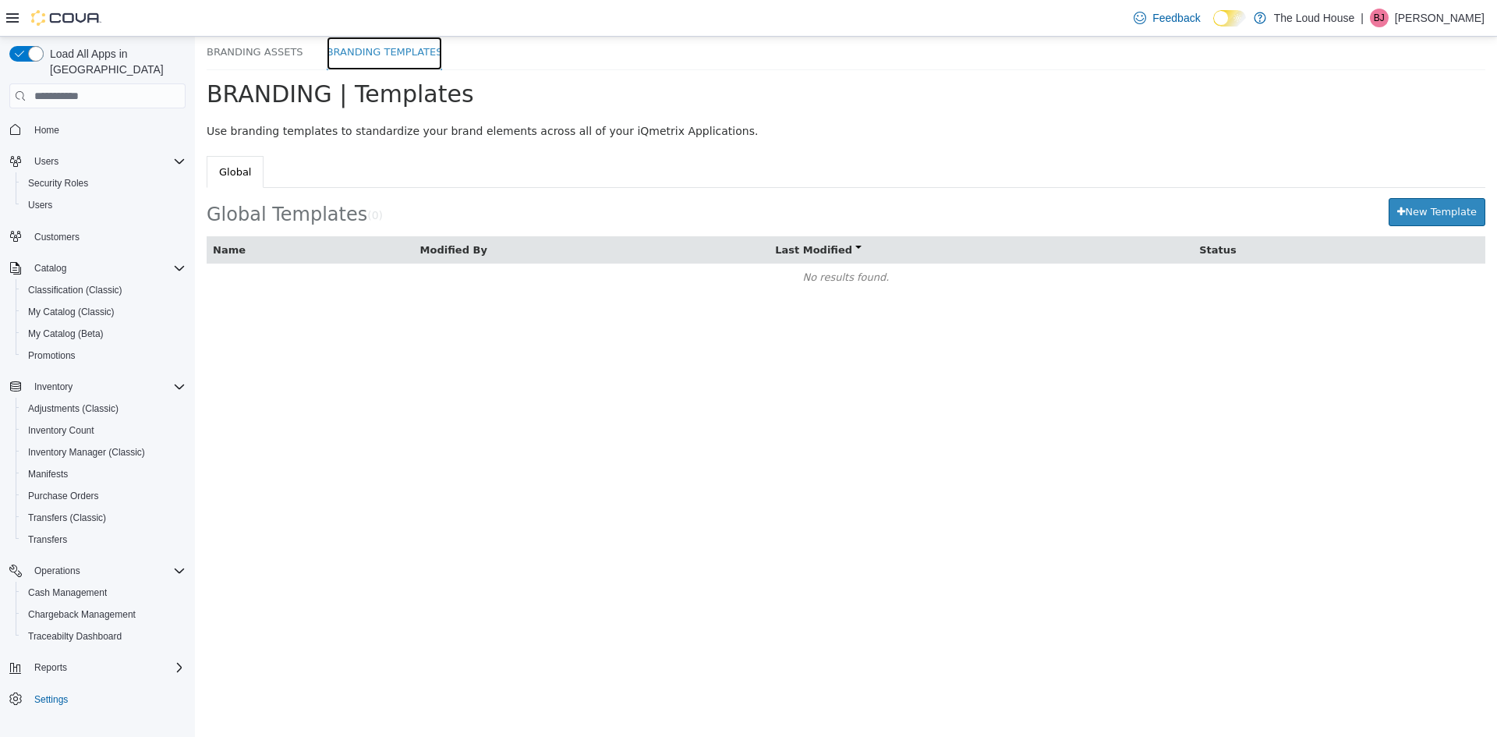
click at [369, 67] on link "Branding Templates" at bounding box center [385, 54] width 116 height 34
click at [362, 59] on link "Branding Templates" at bounding box center [385, 54] width 116 height 34
click at [287, 65] on link "Branding Assets" at bounding box center [255, 54] width 97 height 34
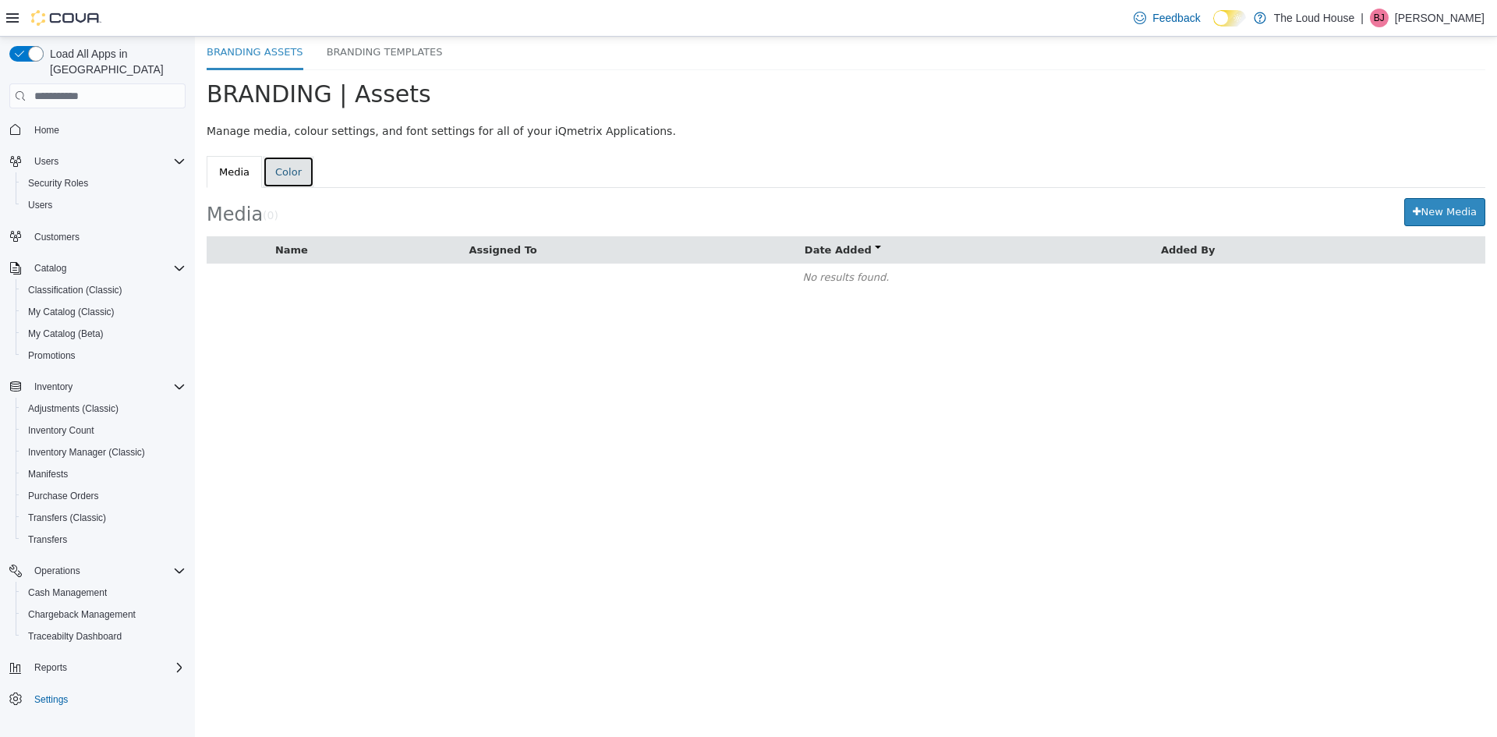
click at [273, 166] on link "Color" at bounding box center [288, 172] width 51 height 33
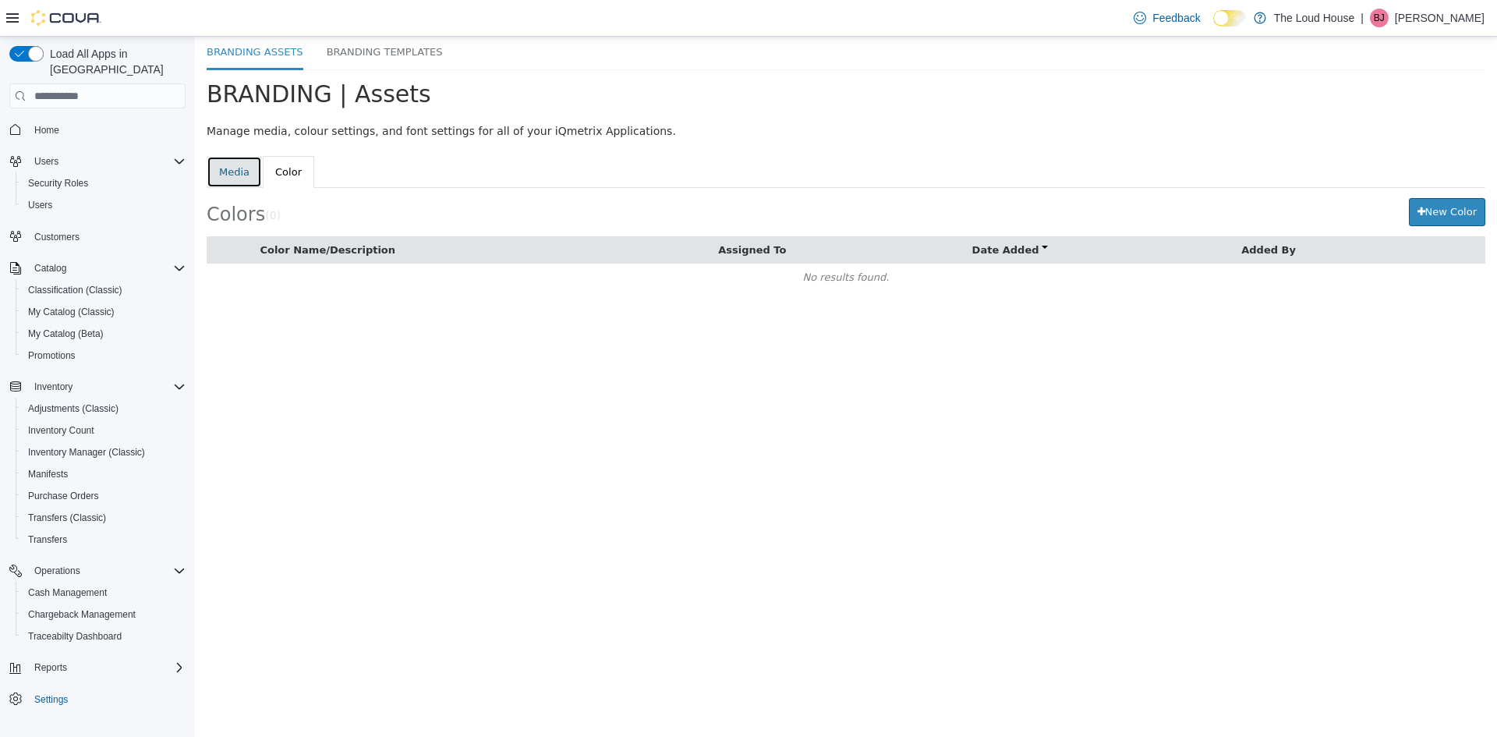
click at [242, 169] on link "Media" at bounding box center [234, 172] width 55 height 33
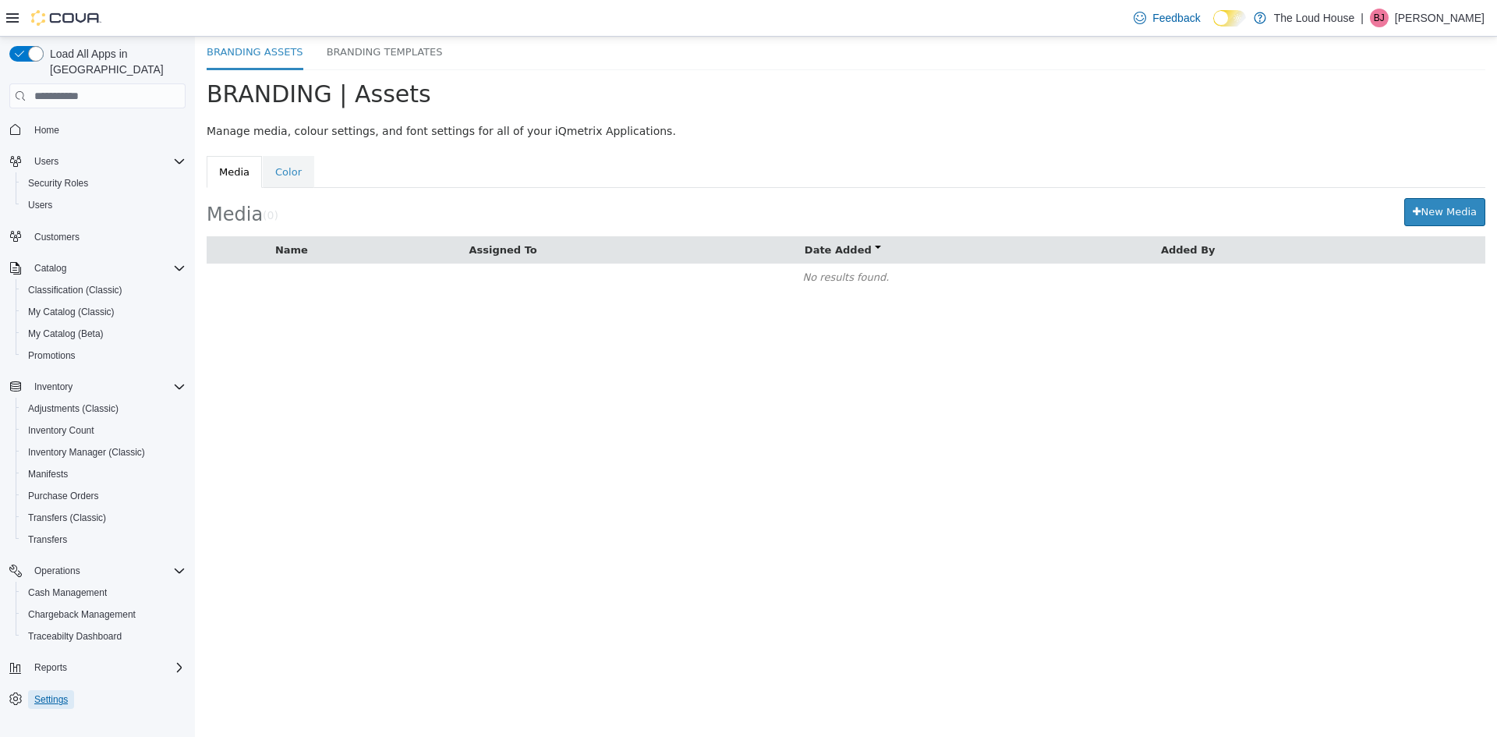
click at [43, 693] on span "Settings" at bounding box center [51, 699] width 34 height 12
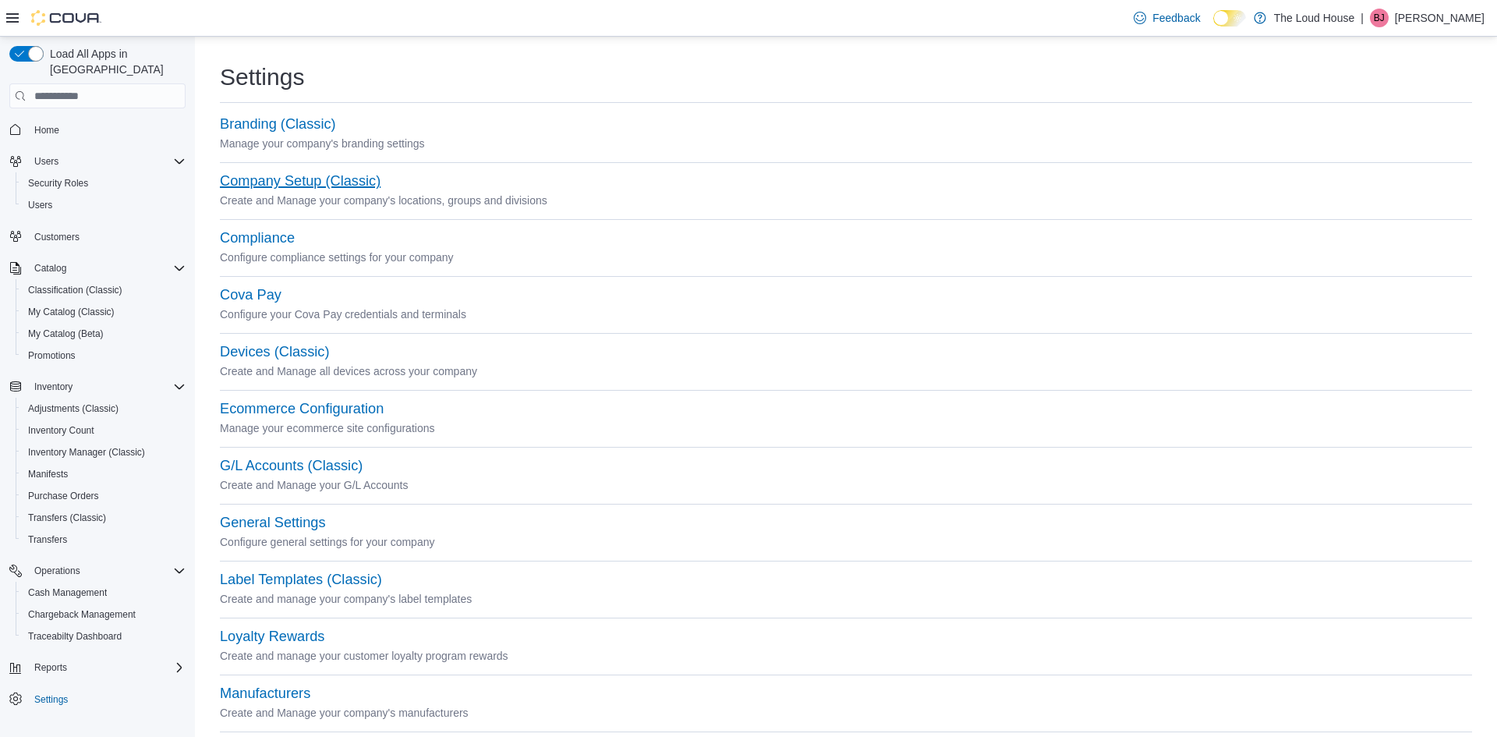
click at [283, 182] on button "Company Setup (Classic)" at bounding box center [300, 181] width 161 height 16
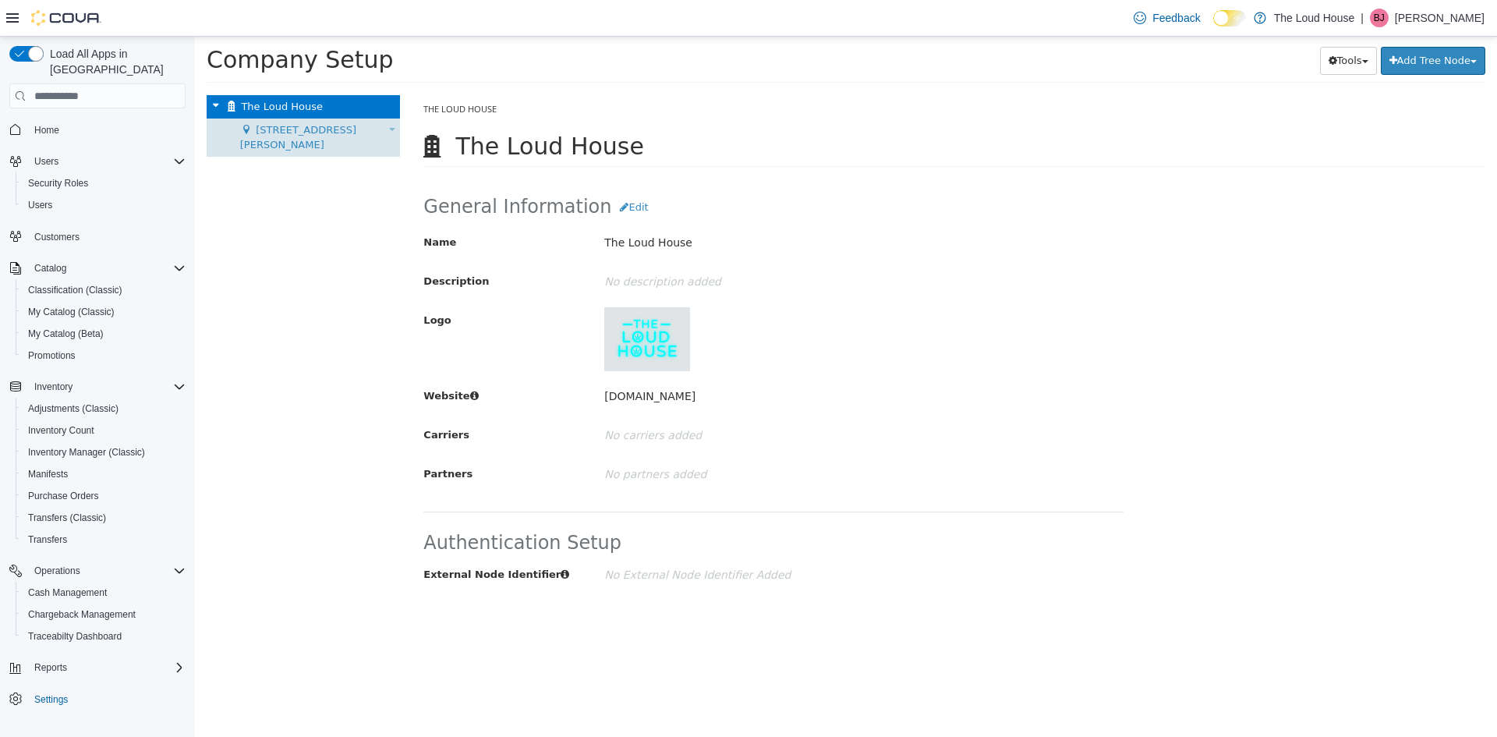
click at [274, 119] on div "[STREET_ADDRESS][PERSON_NAME] Move Location" at bounding box center [303, 138] width 193 height 38
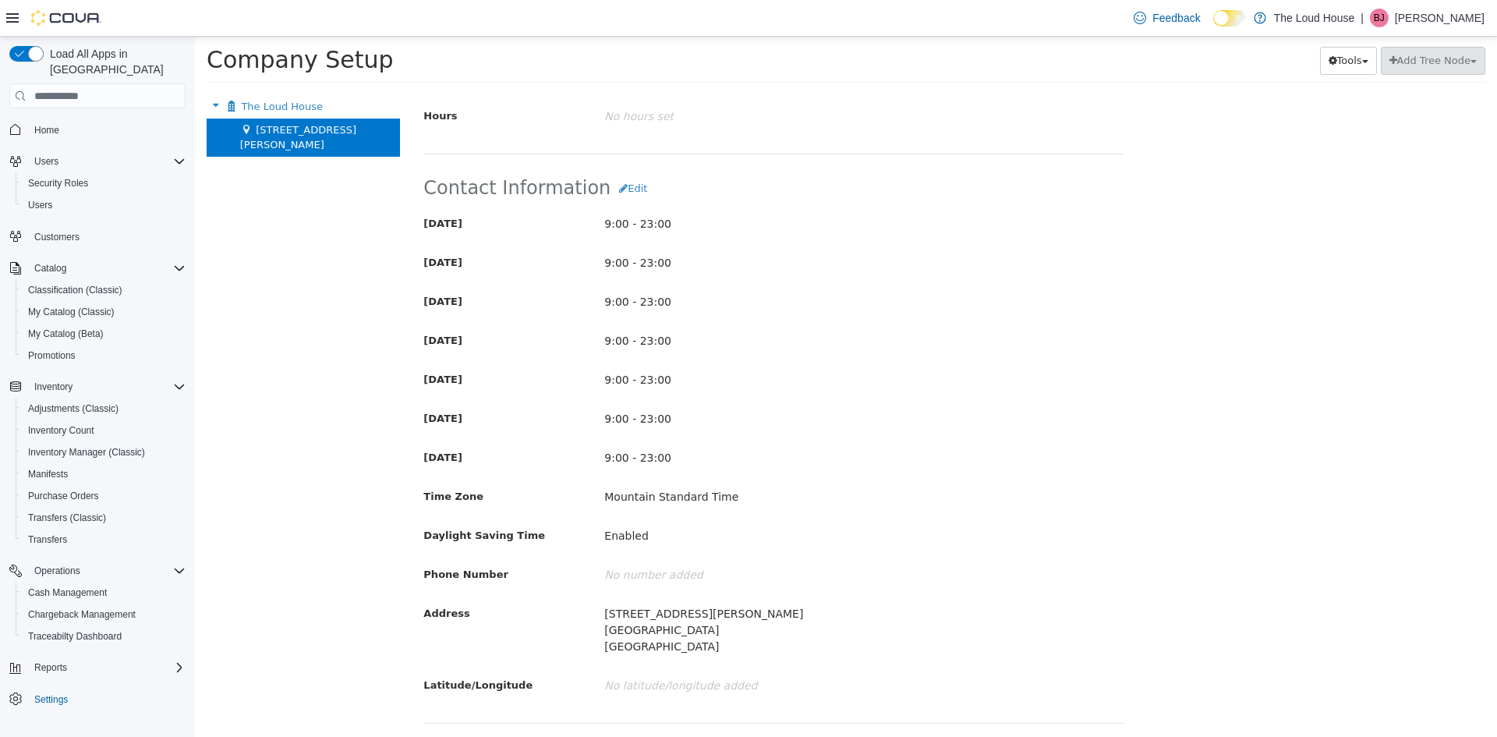
scroll to position [348, 0]
click at [621, 190] on button "Edit" at bounding box center [633, 192] width 45 height 28
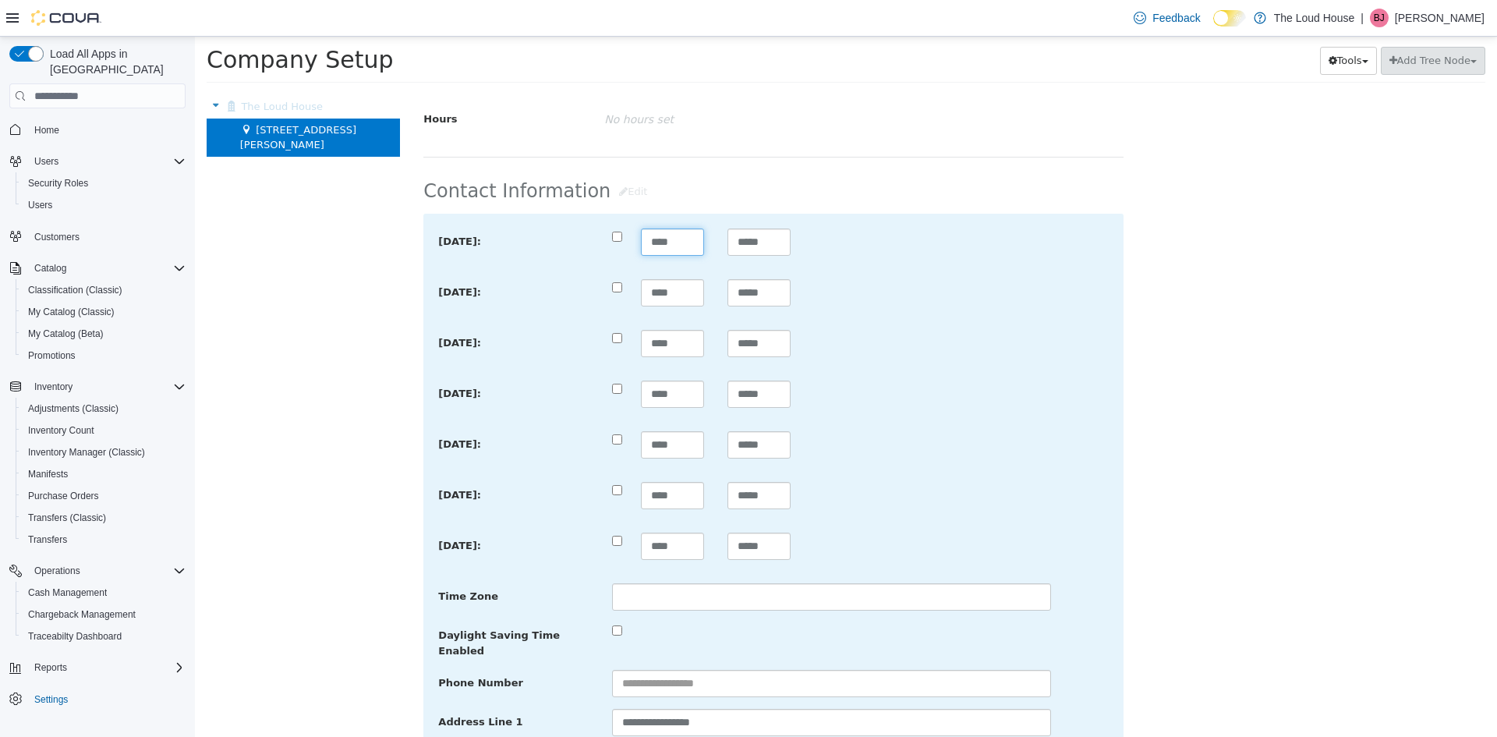
click at [687, 255] on input "****" at bounding box center [672, 241] width 63 height 27
type input "**********"
type input "*****"
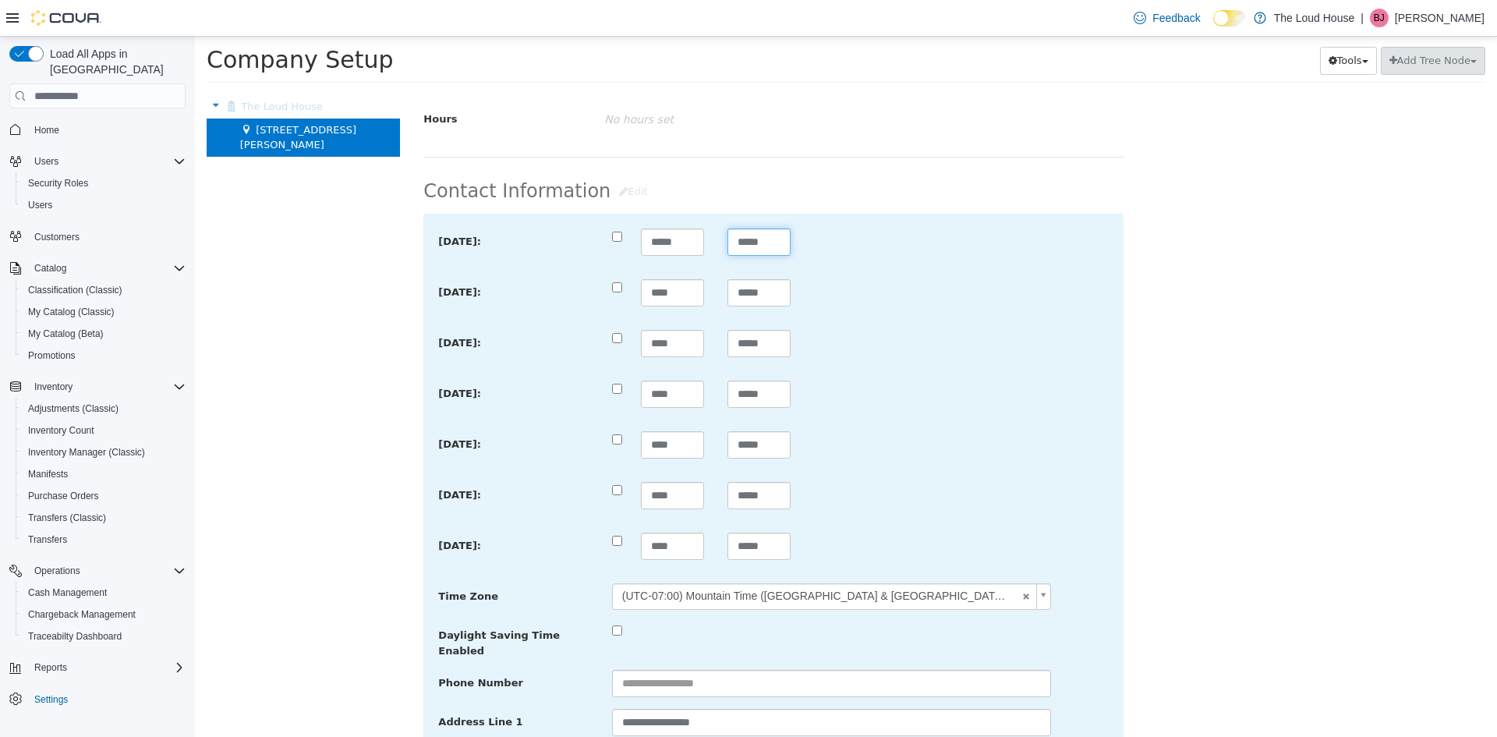
type input "*****"
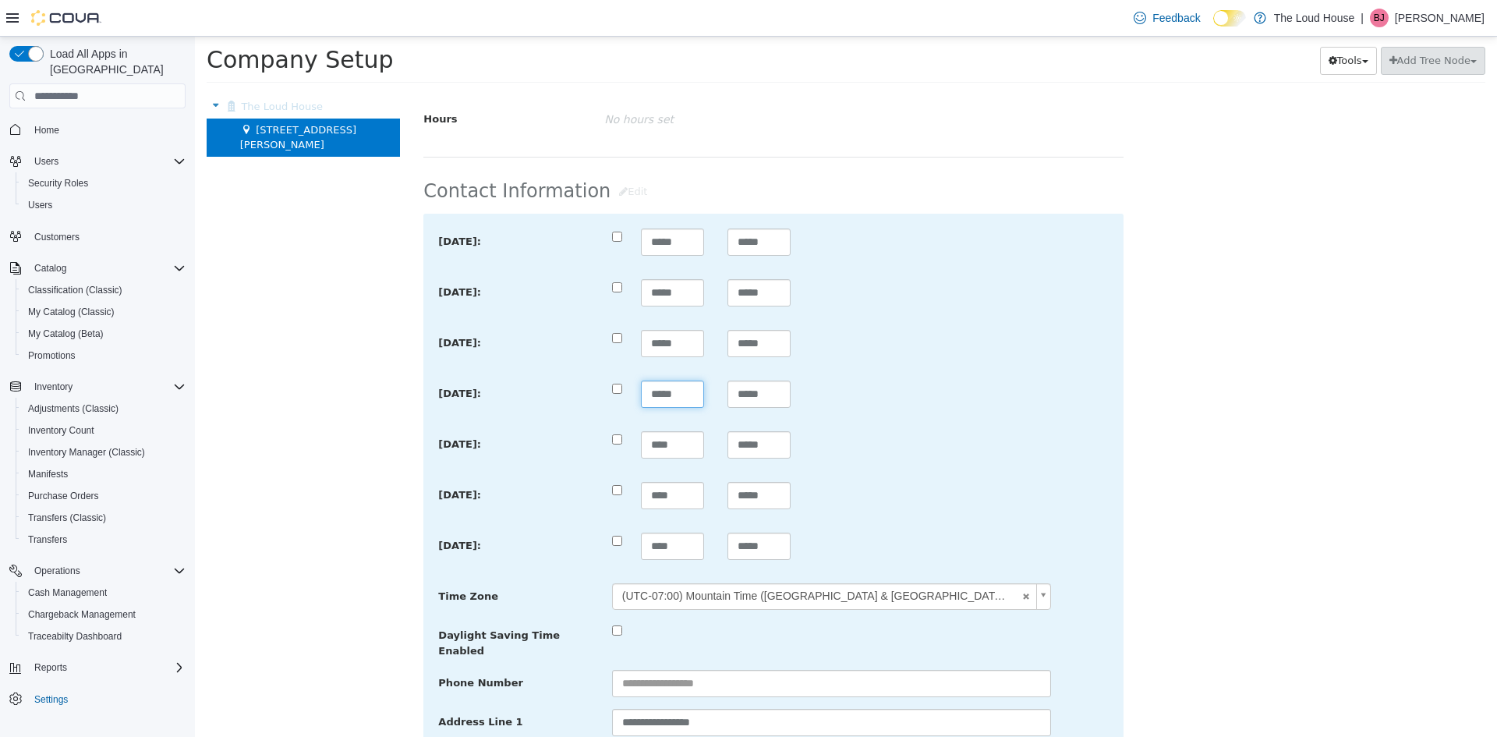
type input "*****"
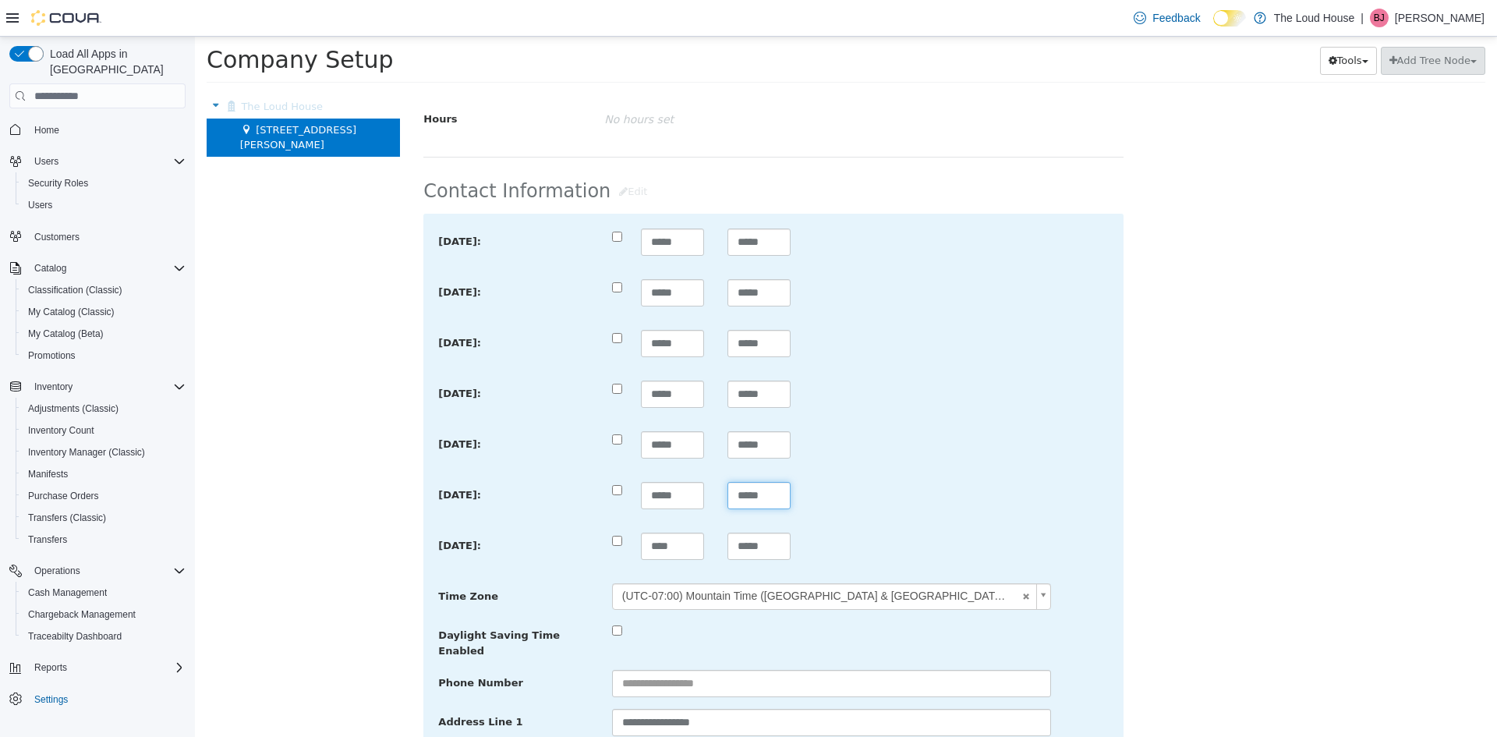
type input "*****"
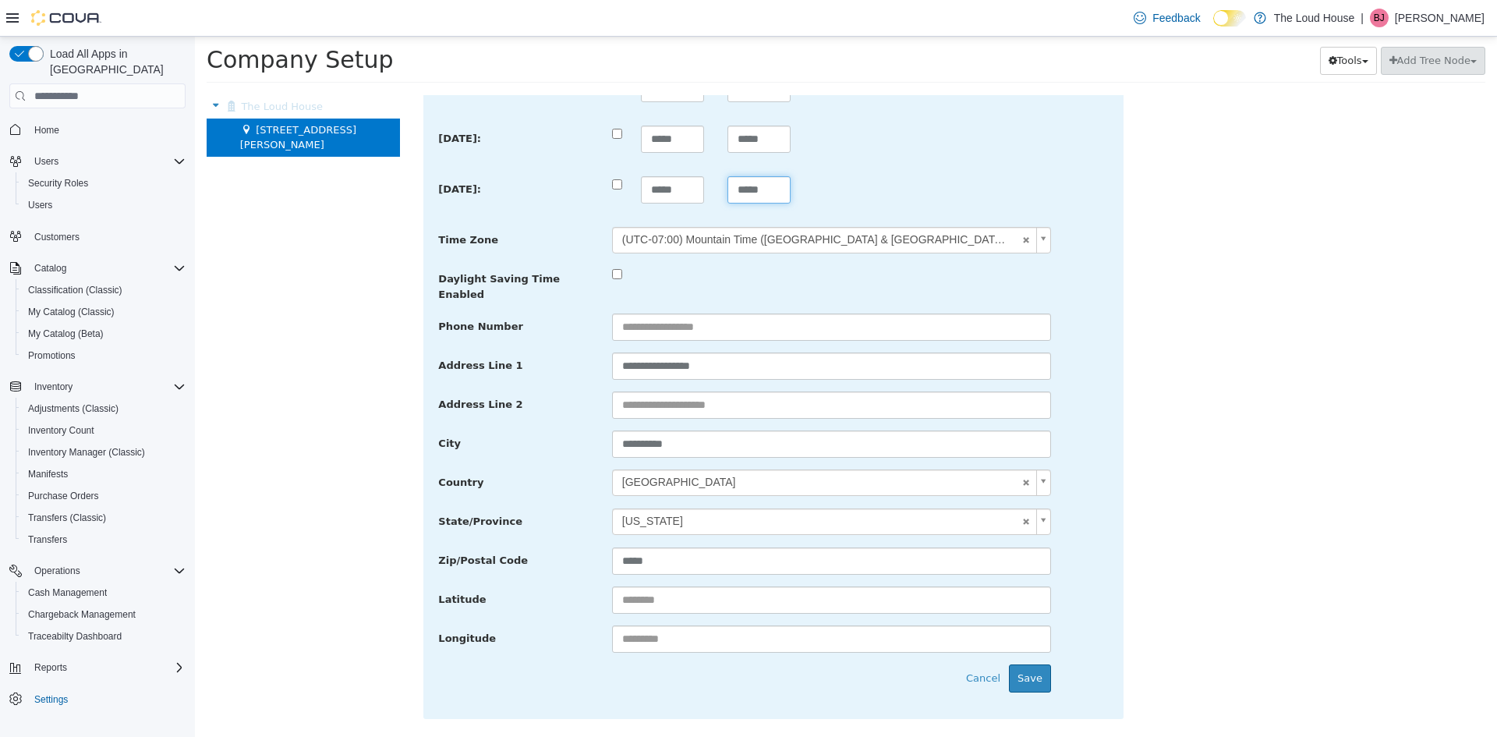
scroll to position [706, 0]
type input "*****"
click at [906, 314] on input "text" at bounding box center [831, 324] width 439 height 27
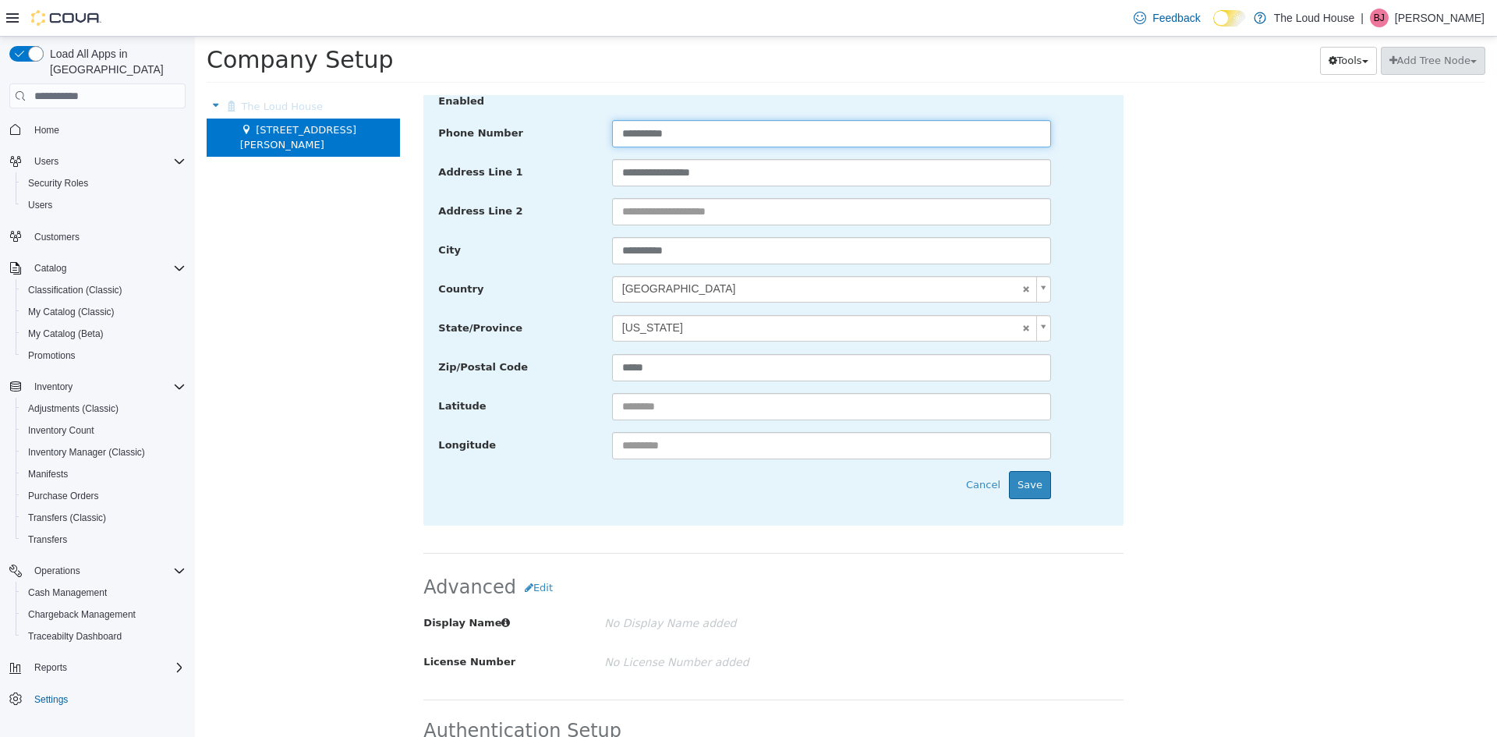
scroll to position [922, 0]
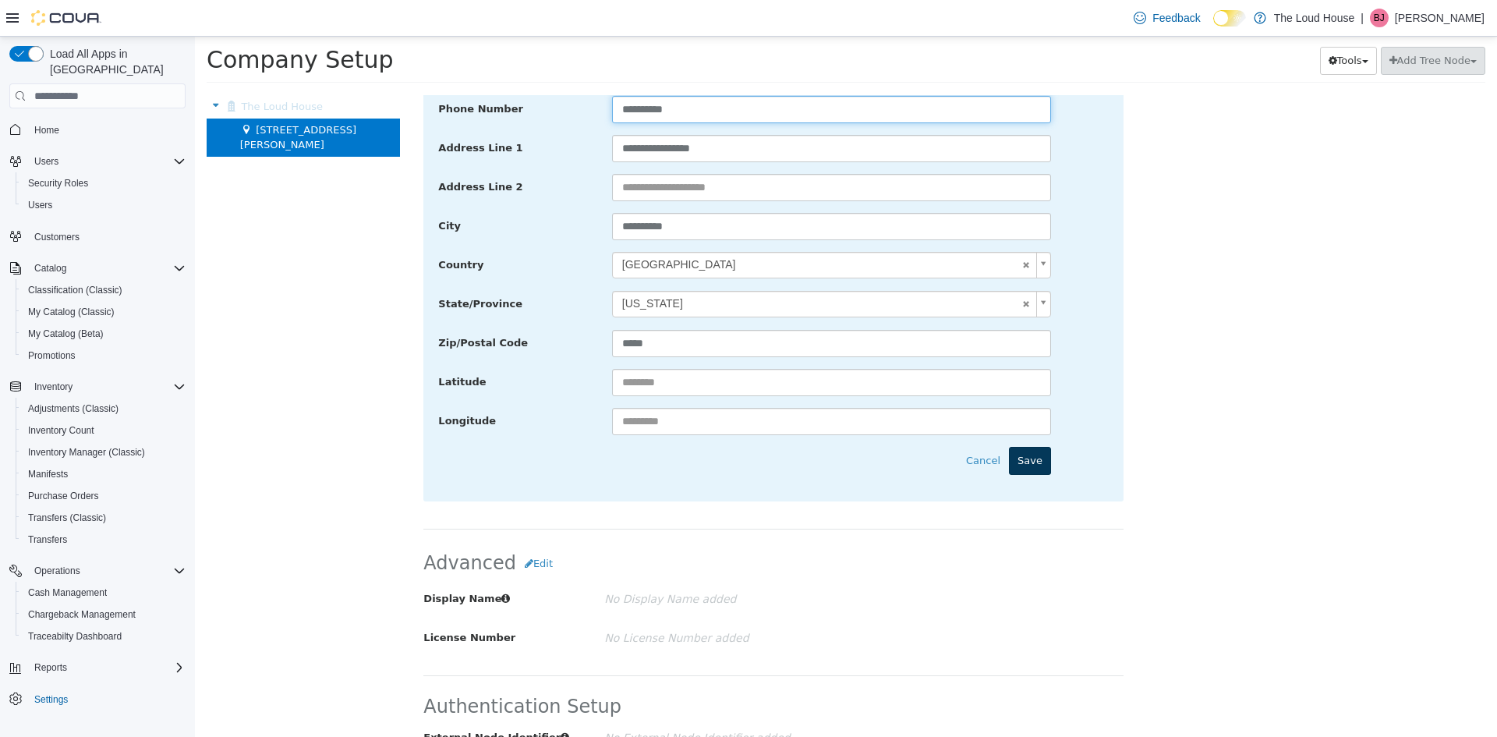
type input "**********"
click at [1028, 447] on button "Save" at bounding box center [1030, 461] width 42 height 28
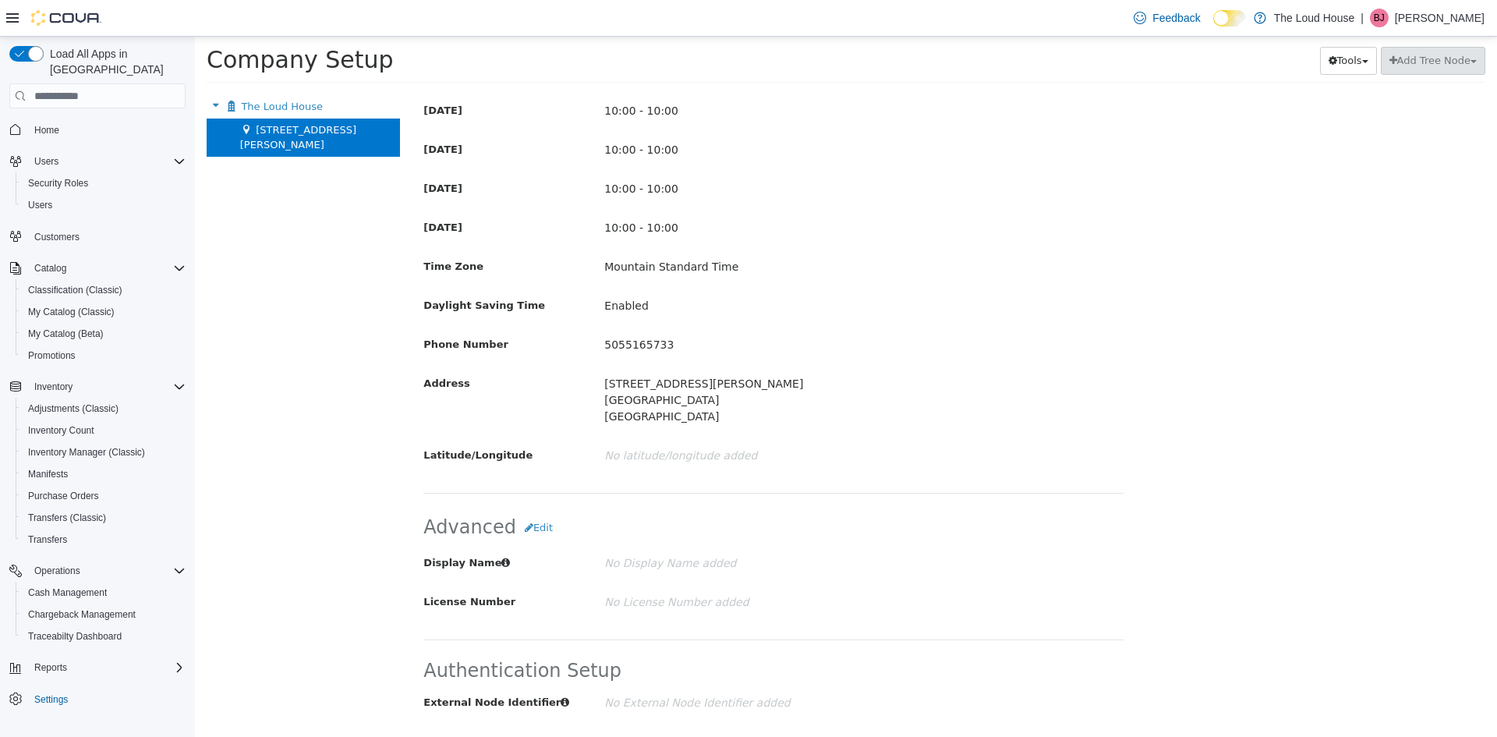
scroll to position [604, 0]
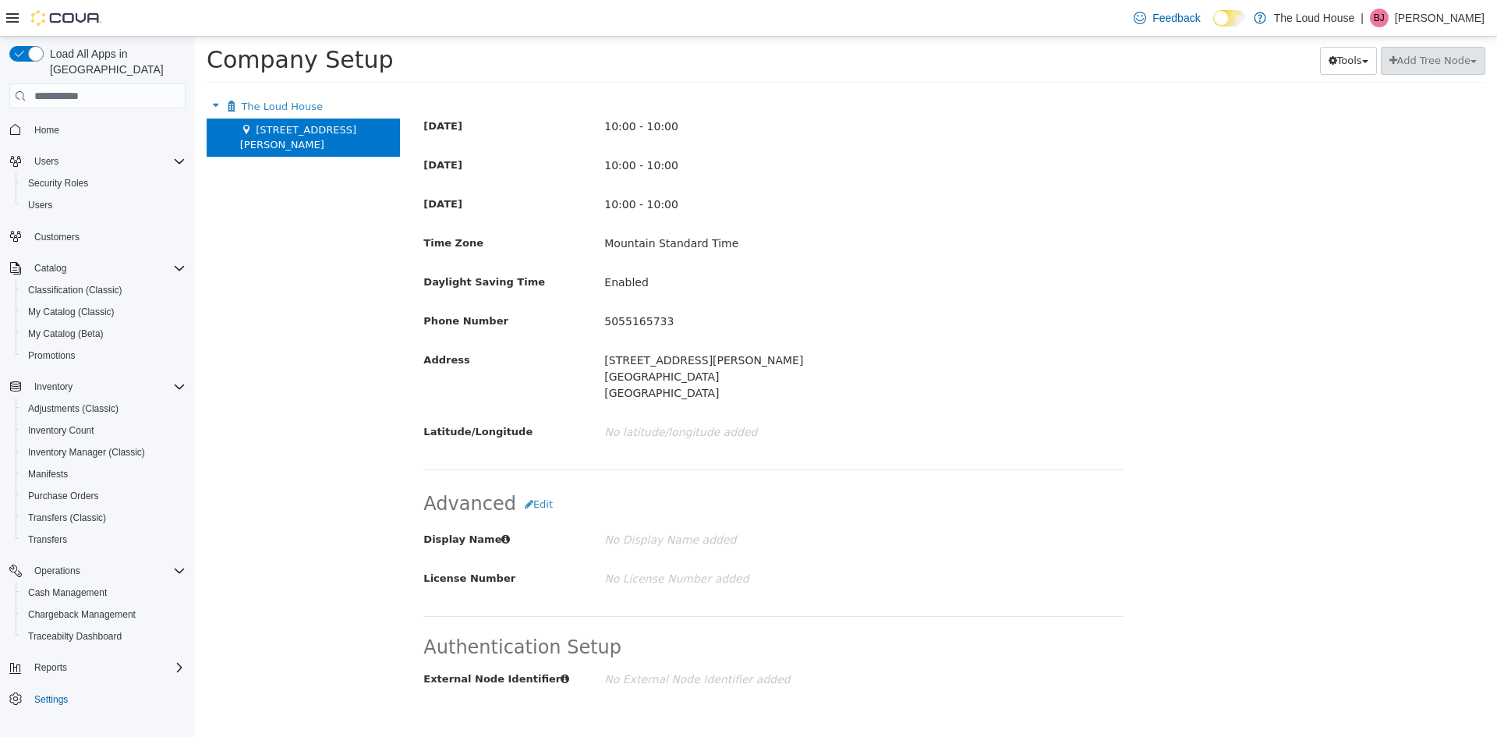
click at [331, 324] on div "The Loud House Move Company [STREET_ADDRESS][PERSON_NAME] Move Location" at bounding box center [303, 416] width 217 height 642
click at [1329, 68] on button "Tools" at bounding box center [1348, 61] width 57 height 28
click at [995, 237] on p "Mountain Standard Time" at bounding box center [833, 243] width 459 height 27
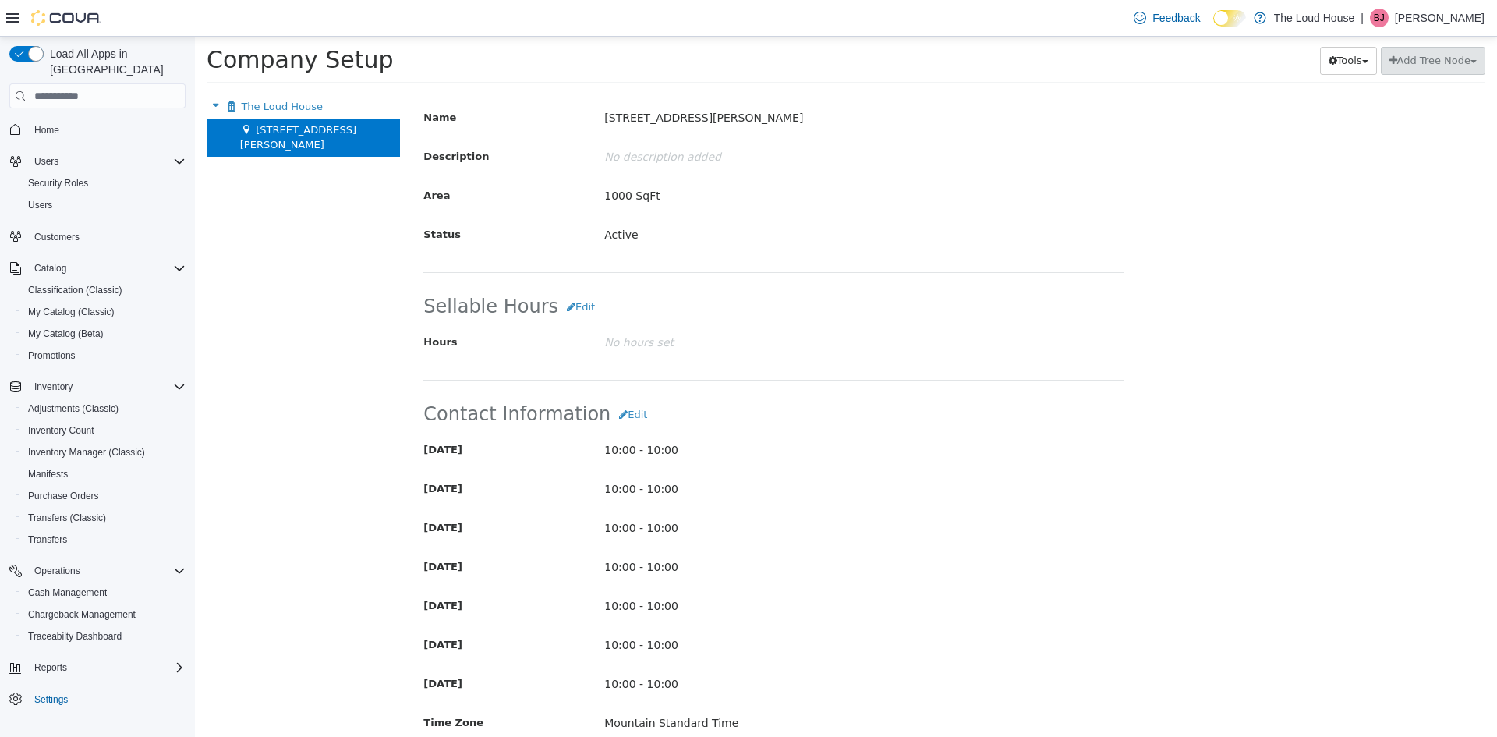
scroll to position [0, 0]
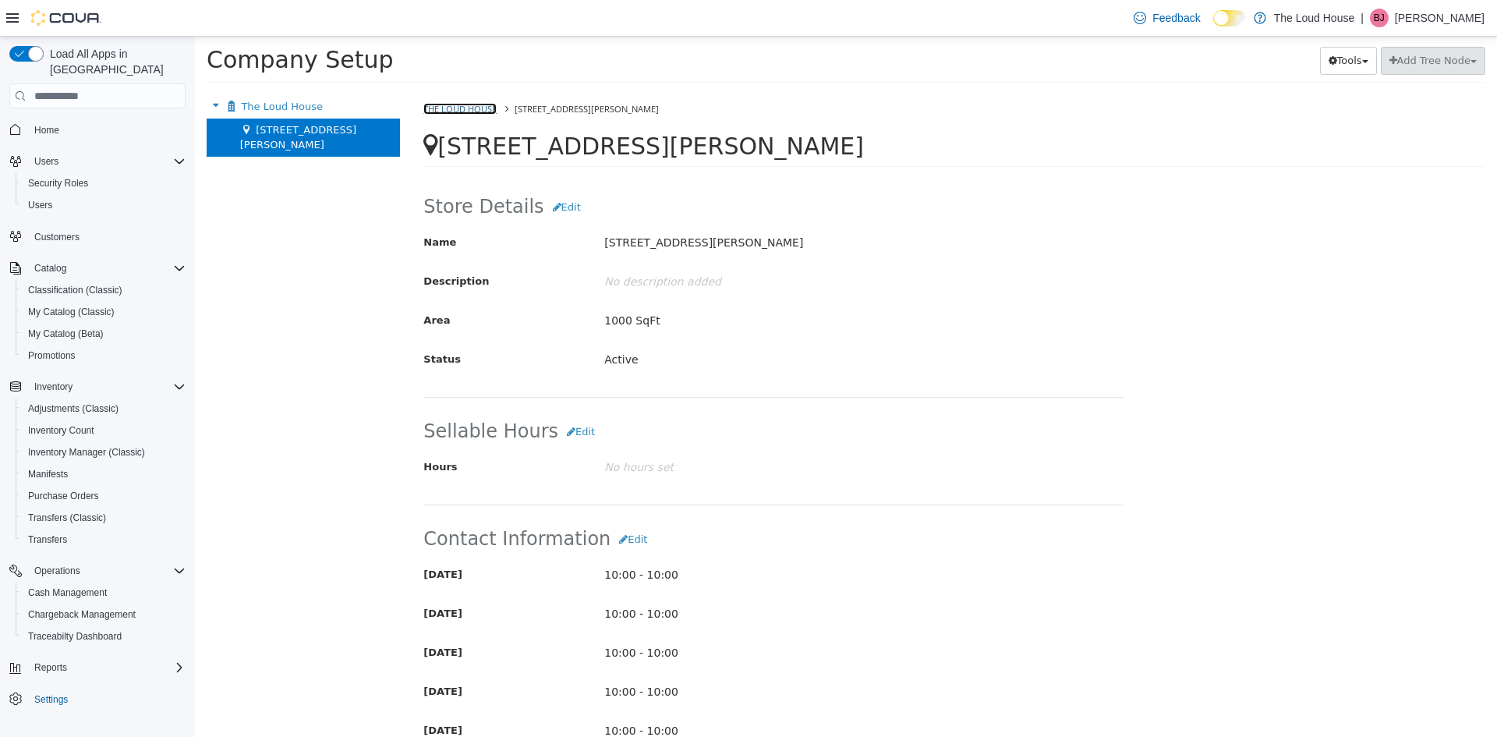
click at [441, 108] on link "The Loud House" at bounding box center [459, 109] width 73 height 12
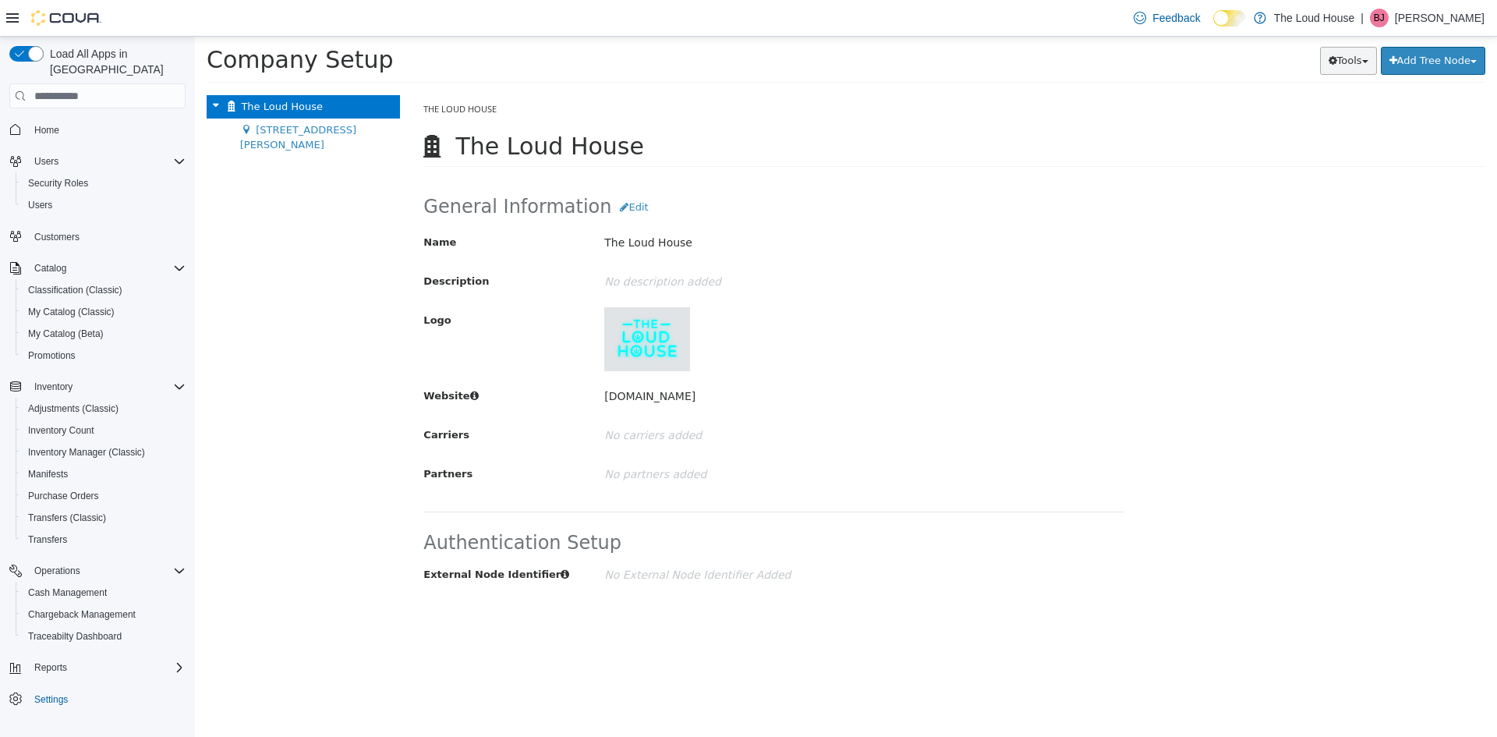
click at [1341, 63] on button "Tools" at bounding box center [1348, 61] width 57 height 28
click at [1441, 75] on div "Company Setup Tools Move Locations Add Tree Node Division Group" at bounding box center [846, 65] width 1279 height 36
click at [1456, 64] on button "Add Tree Node" at bounding box center [1433, 61] width 104 height 28
click at [816, 218] on h2 "General Information Edit" at bounding box center [773, 207] width 700 height 28
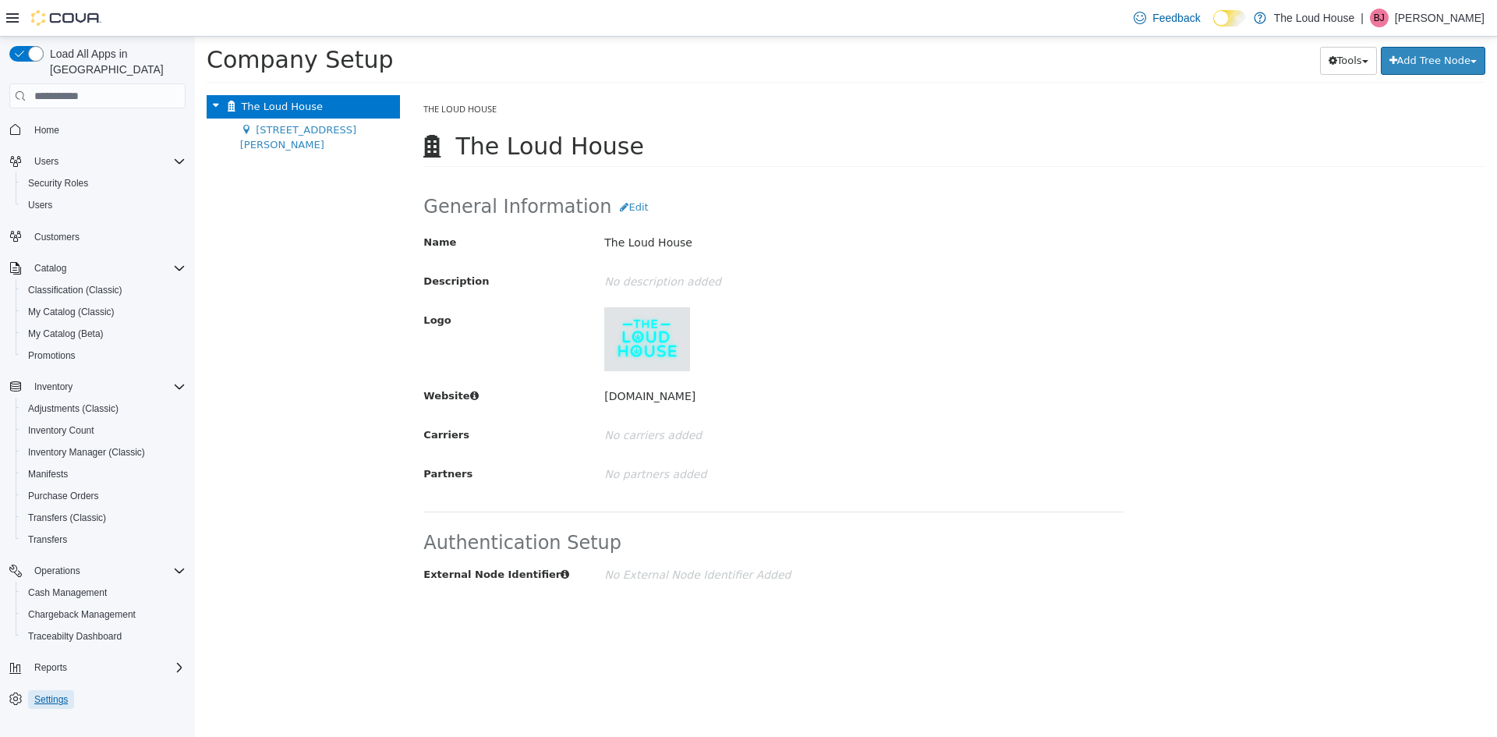
click at [51, 693] on span "Settings" at bounding box center [51, 699] width 34 height 12
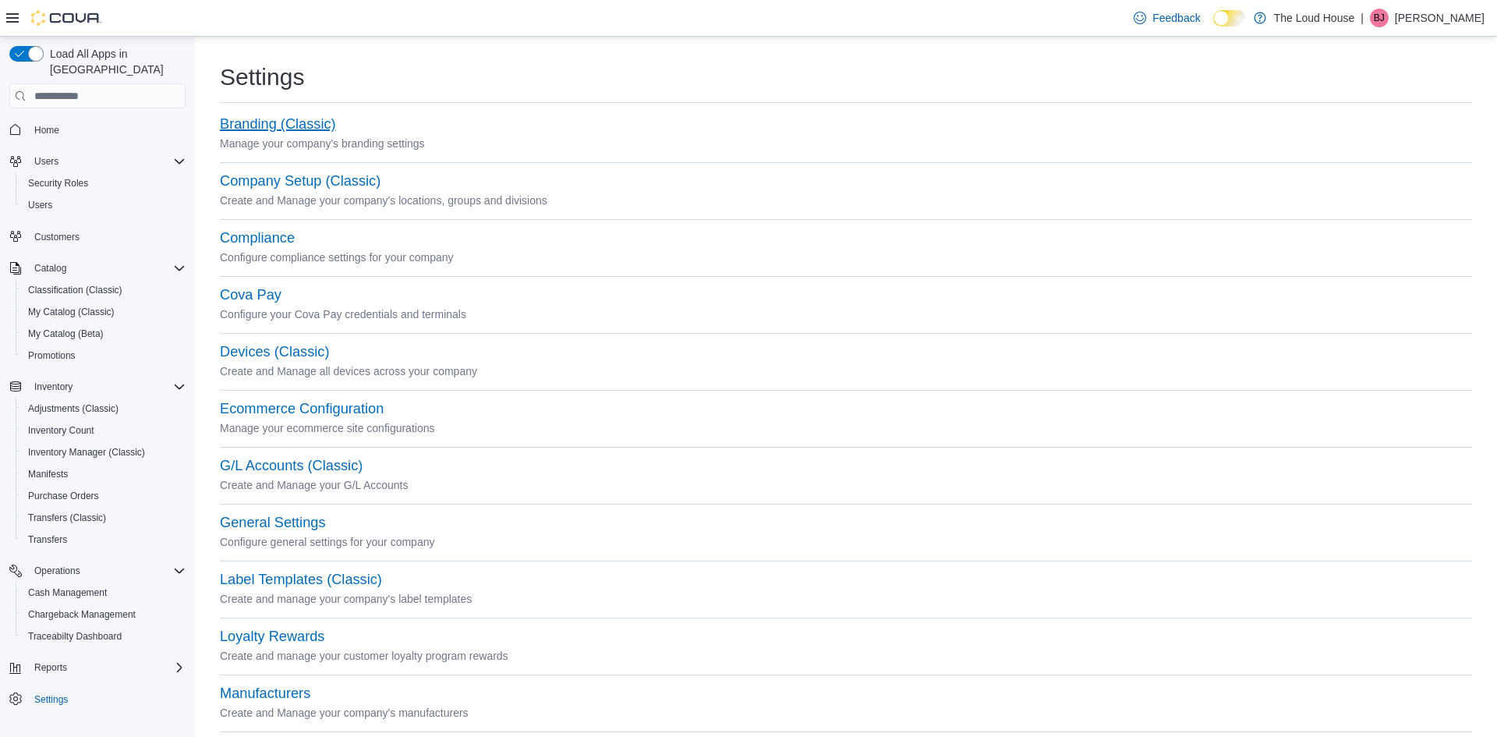
click at [289, 122] on button "Branding (Classic)" at bounding box center [278, 124] width 116 height 16
